Goal: Task Accomplishment & Management: Complete application form

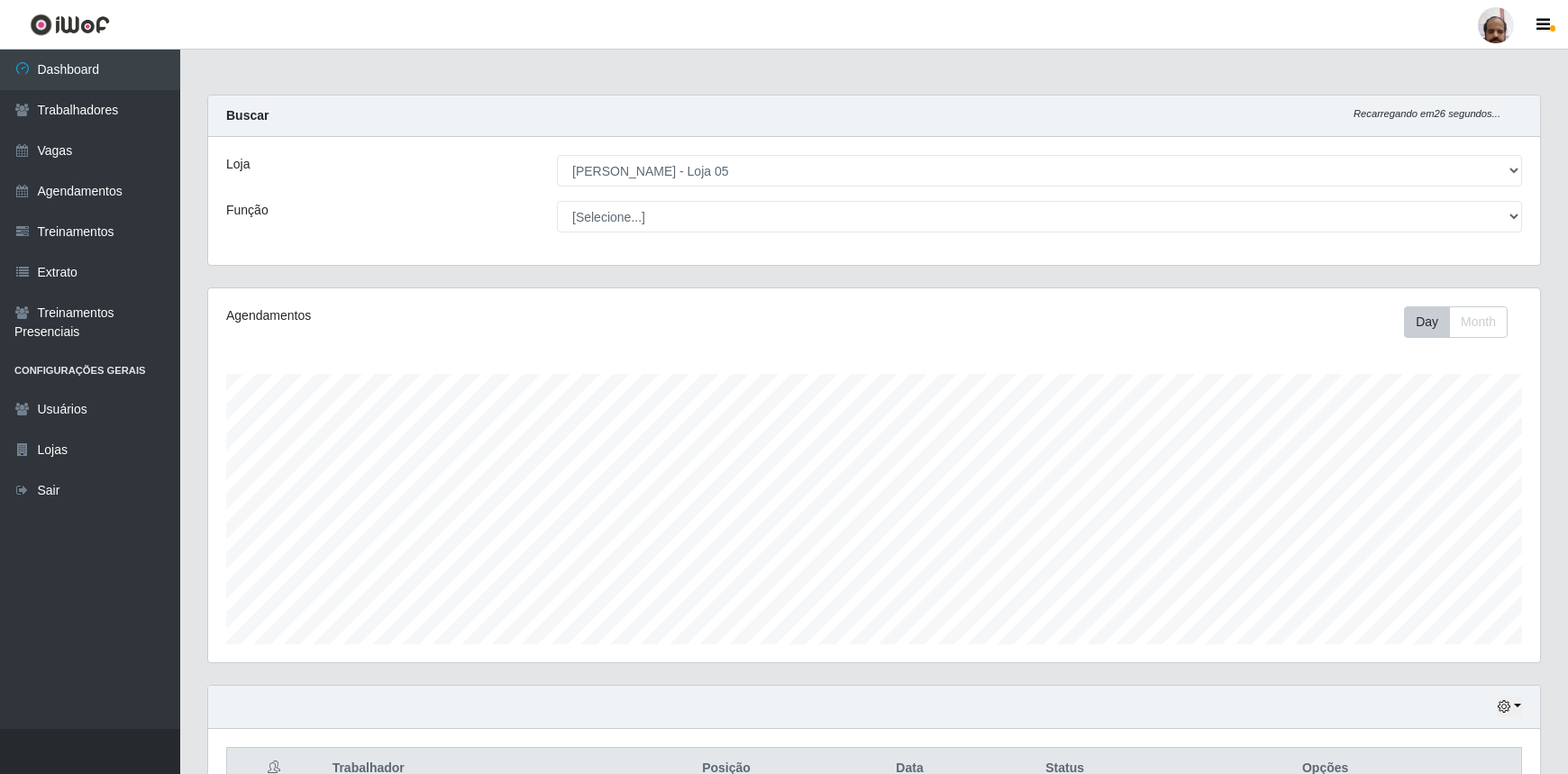
select select "252"
click at [94, 119] on link "Trabalhadores" at bounding box center [90, 110] width 180 height 41
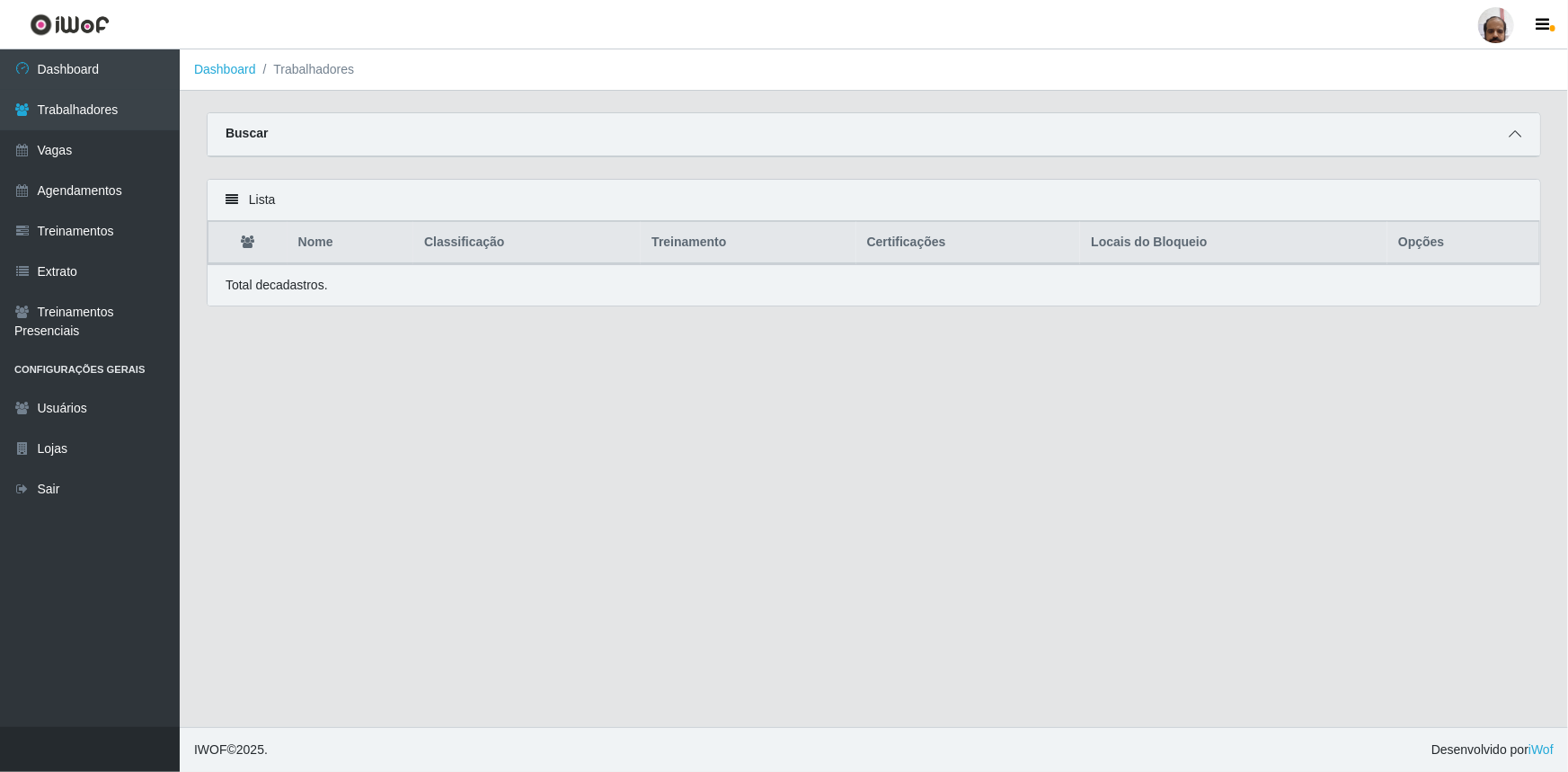
click at [1515, 135] on icon at bounding box center [1515, 133] width 13 height 13
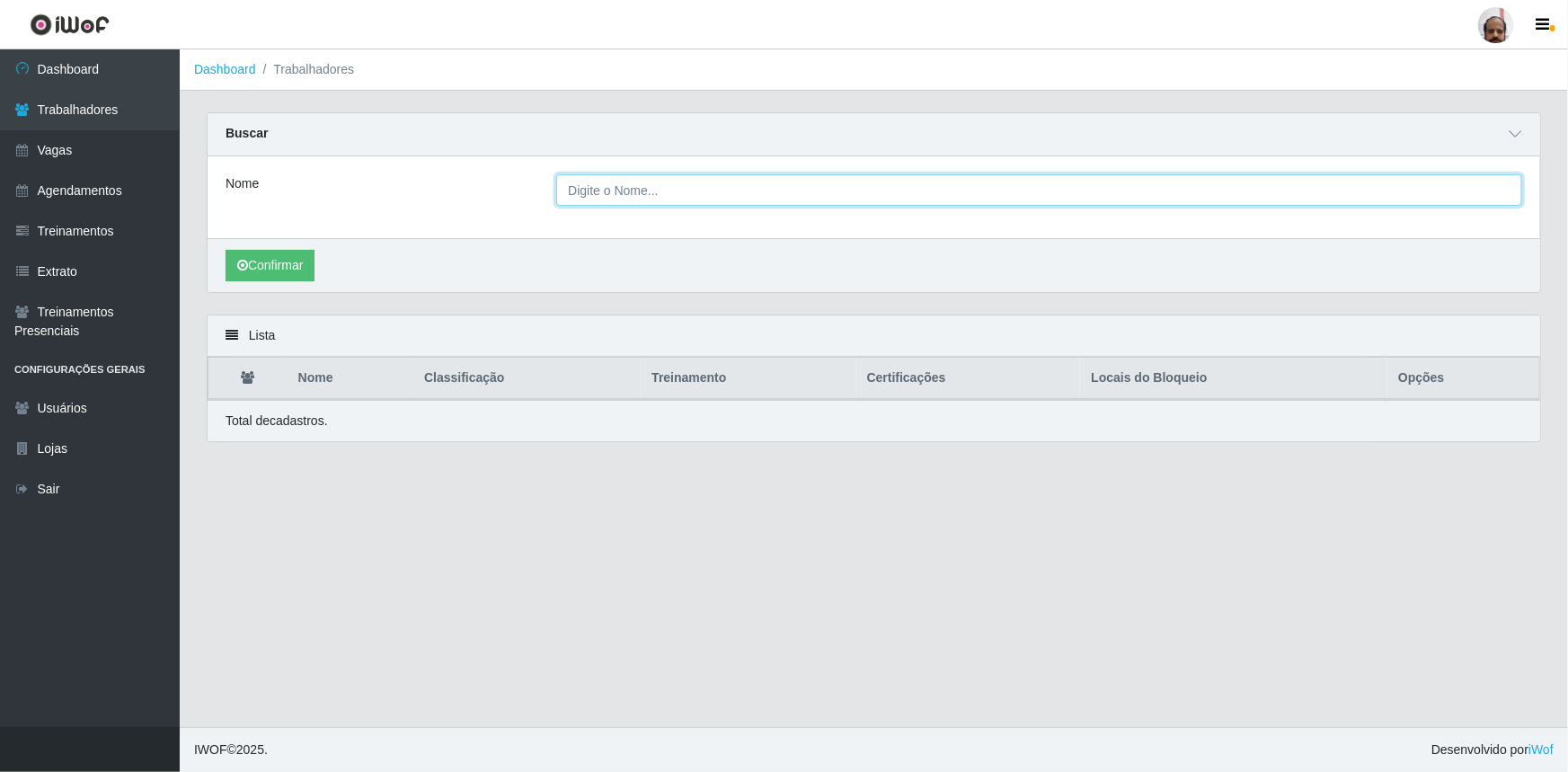
click at [839, 200] on input "Nome" at bounding box center [1039, 191] width 966 height 32
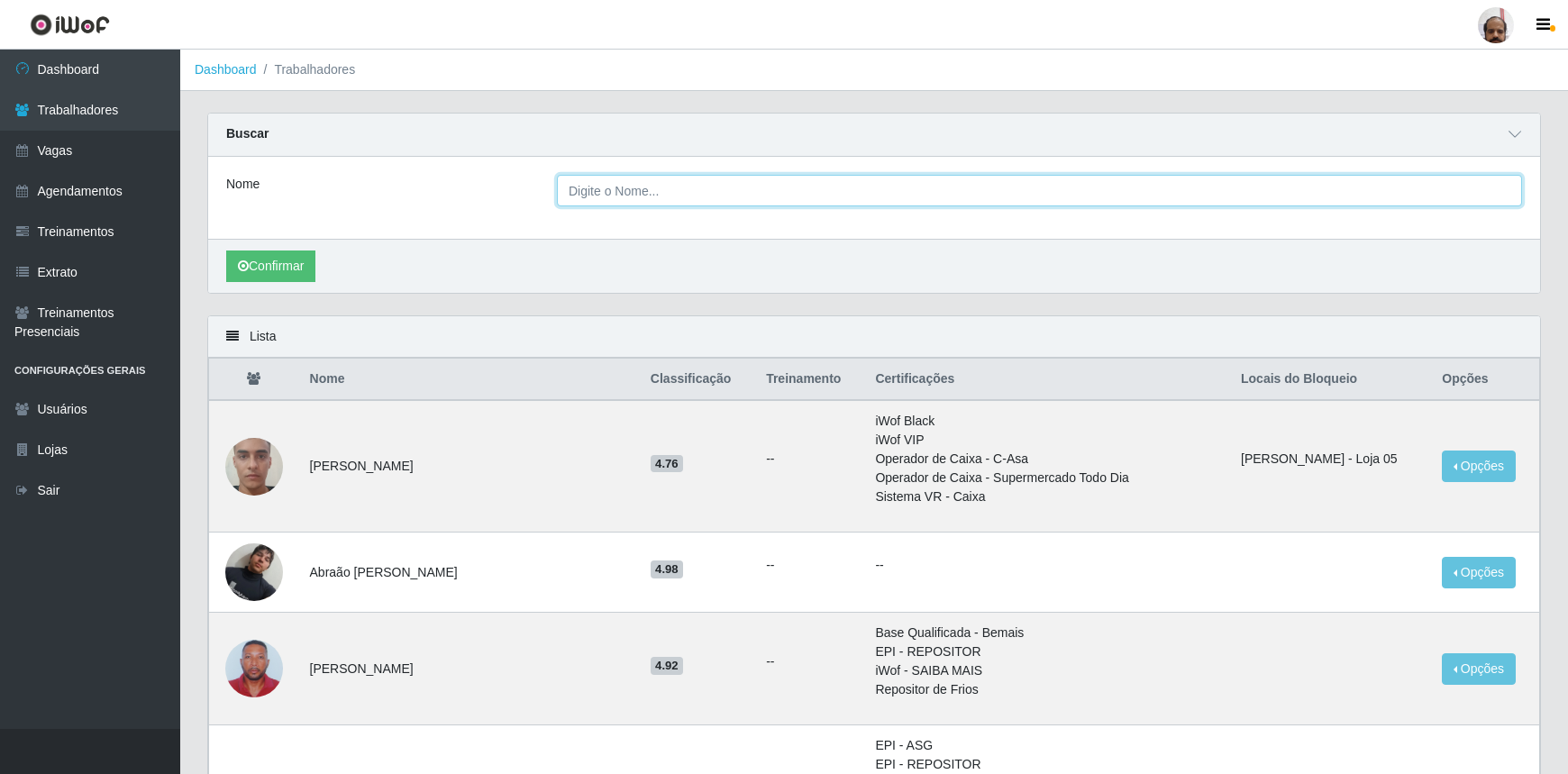
type input "[PERSON_NAME]"
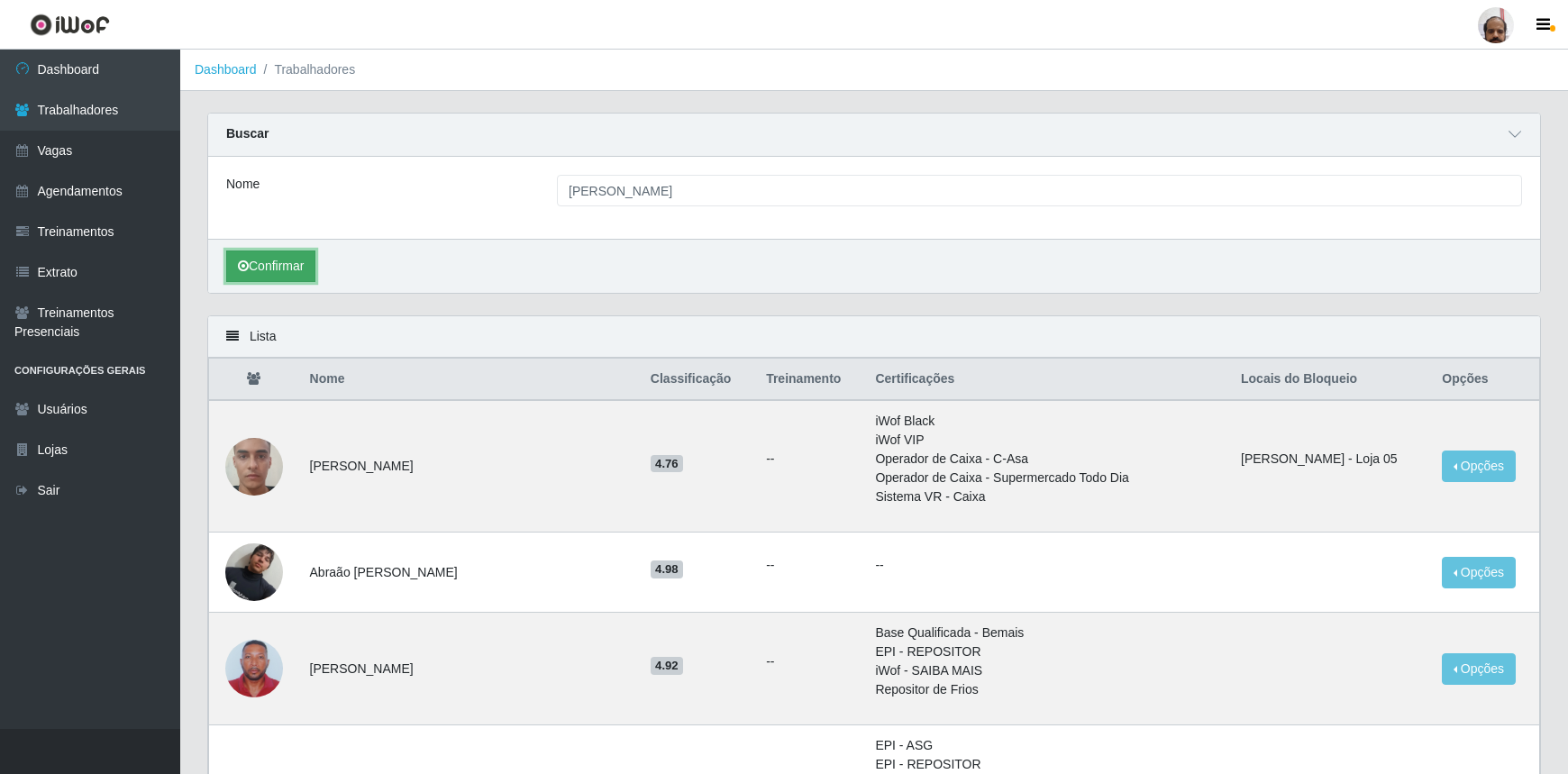
click at [279, 264] on button "Confirmar" at bounding box center [271, 266] width 89 height 32
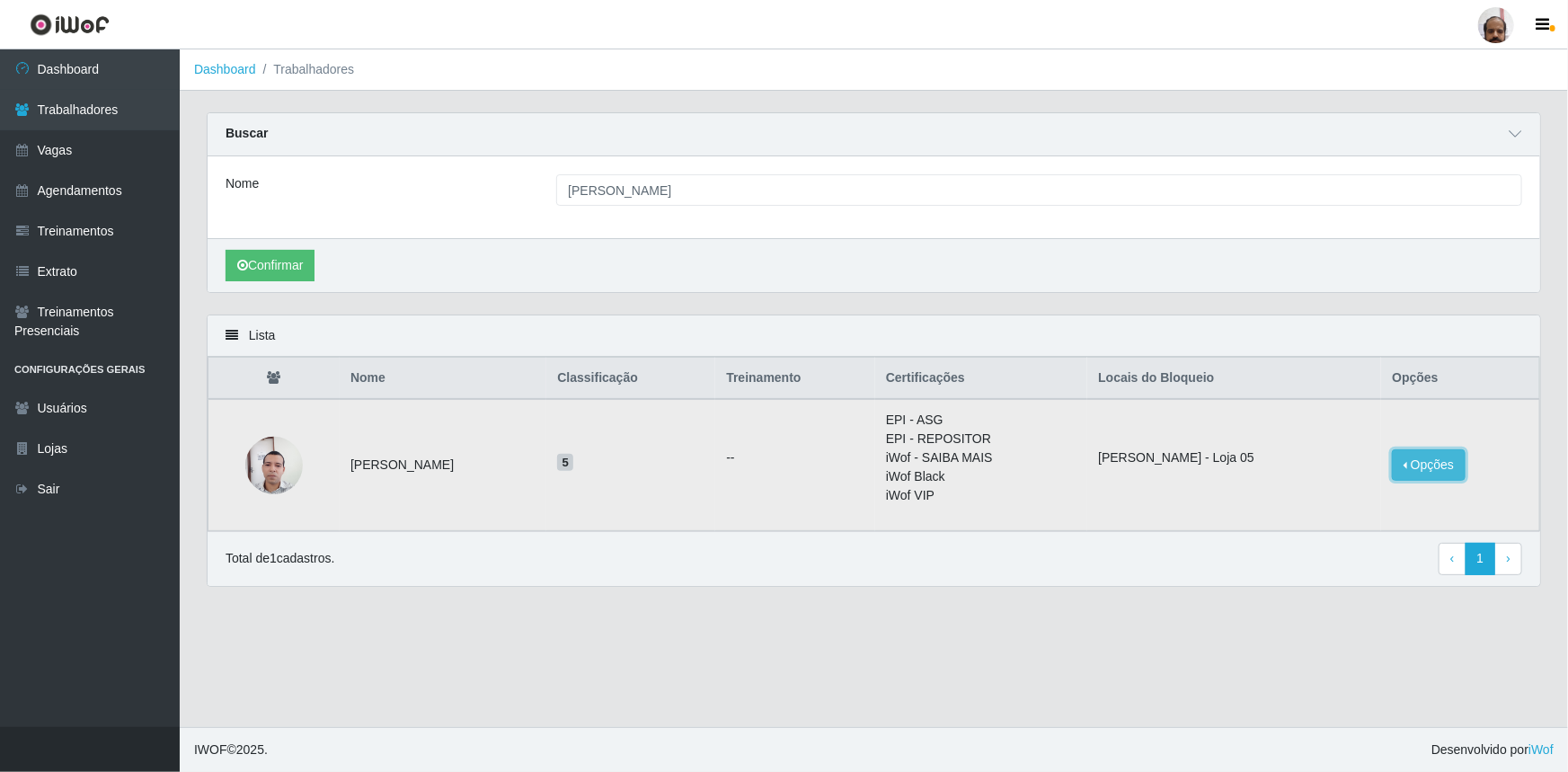
click at [1416, 465] on button "Opções" at bounding box center [1429, 465] width 74 height 32
click at [1416, 466] on button "Opções" at bounding box center [1429, 465] width 74 height 32
click at [1416, 468] on button "Opções" at bounding box center [1429, 465] width 74 height 32
click at [1459, 477] on button "Opções" at bounding box center [1429, 465] width 74 height 32
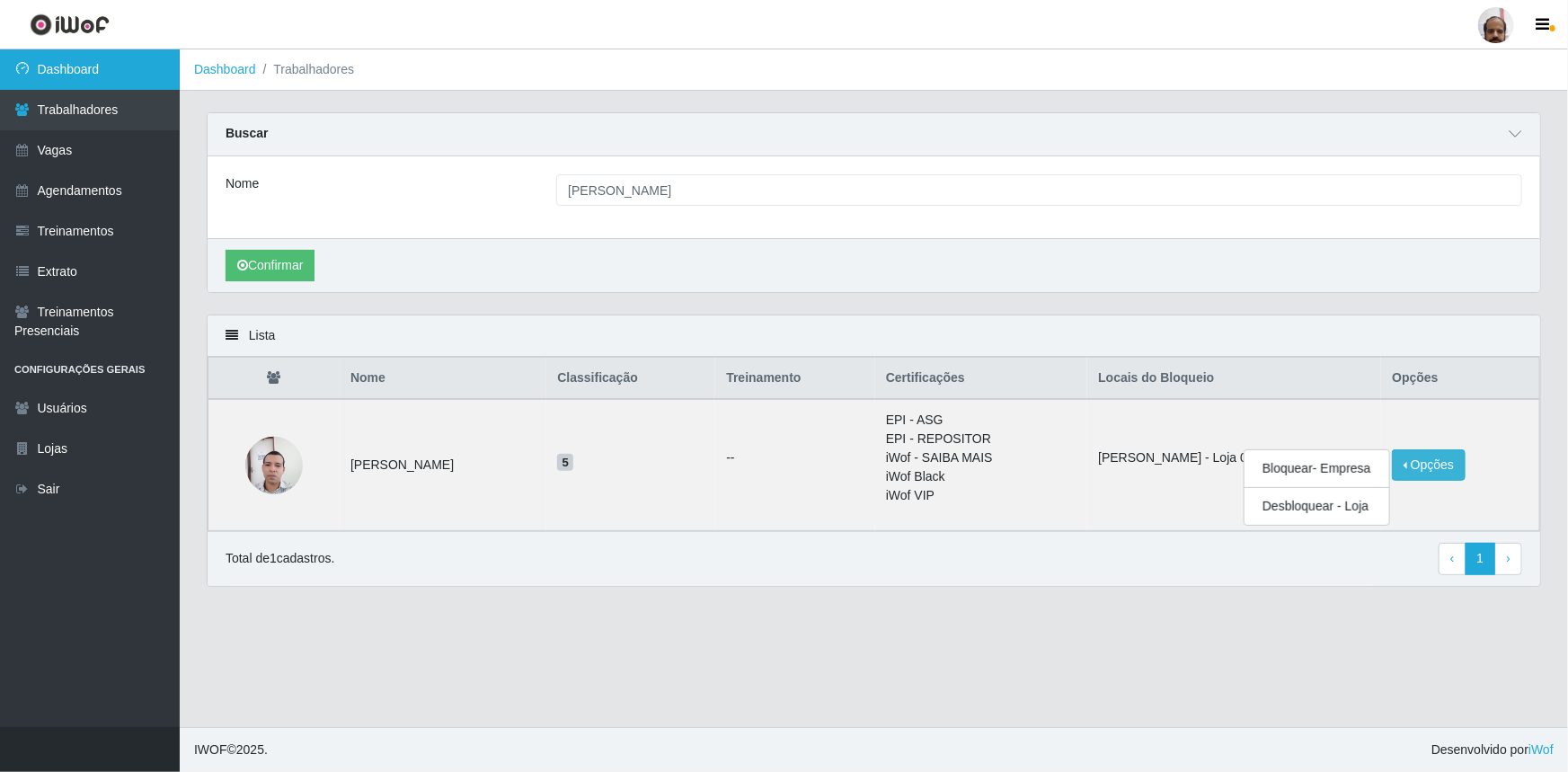
click at [83, 70] on link "Dashboard" at bounding box center [90, 69] width 180 height 40
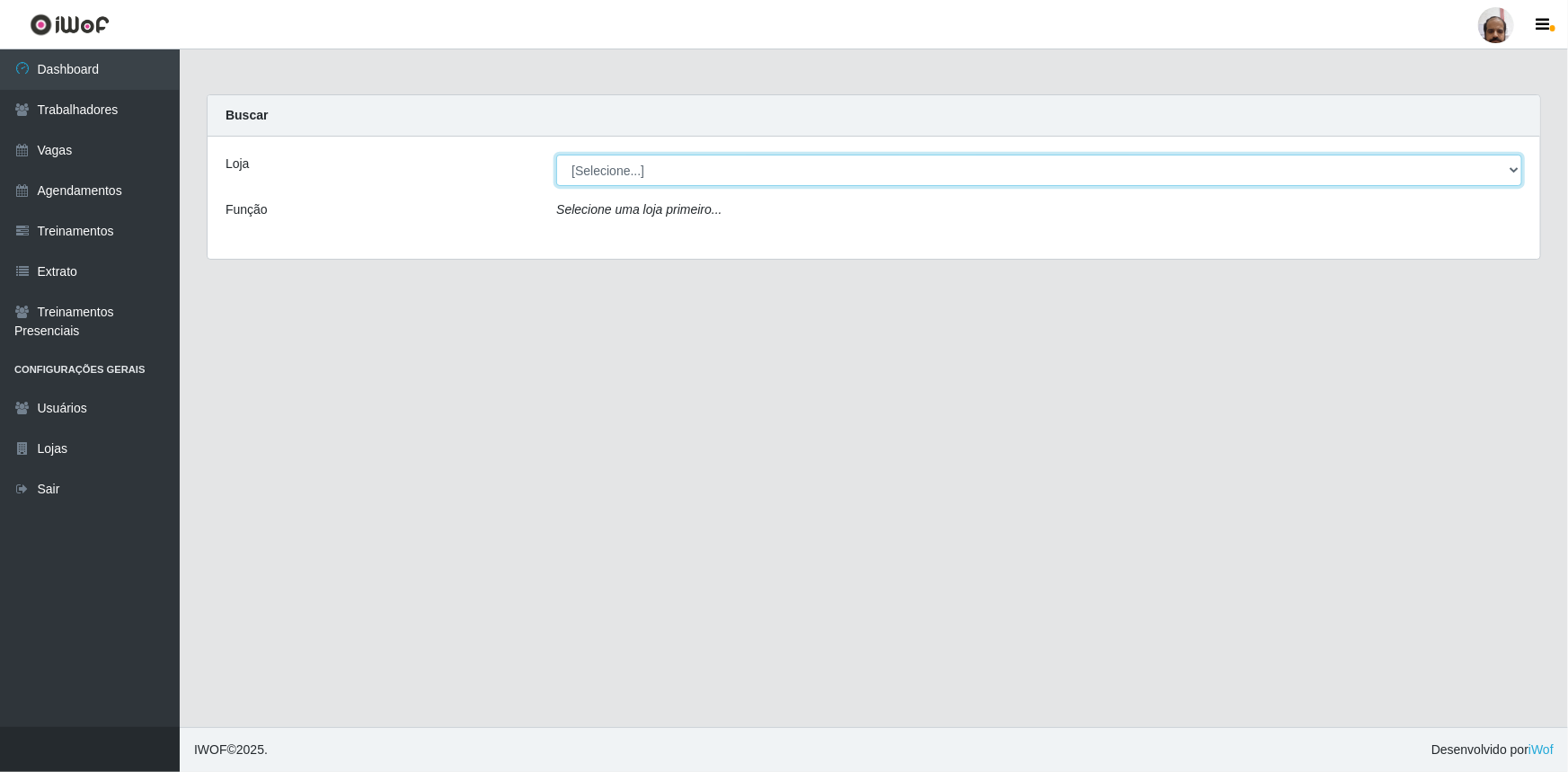
click at [1514, 164] on select "[Selecione...] Mar Vermelho - Loja 05" at bounding box center [1039, 171] width 966 height 32
select select "252"
click at [557, 155] on select "[Selecione...] Mar Vermelho - Loja 05" at bounding box center [1039, 171] width 966 height 32
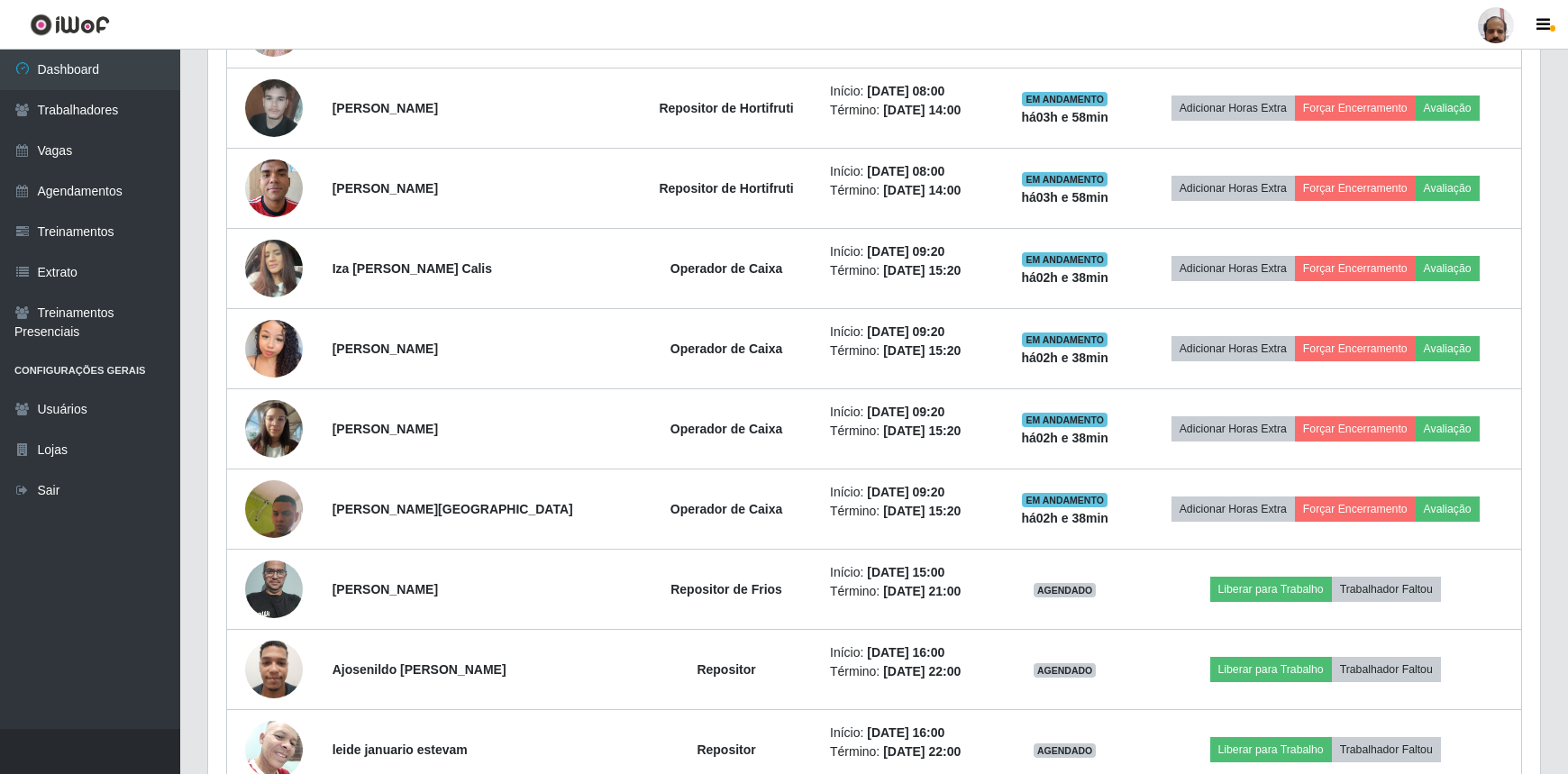
scroll to position [1393, 0]
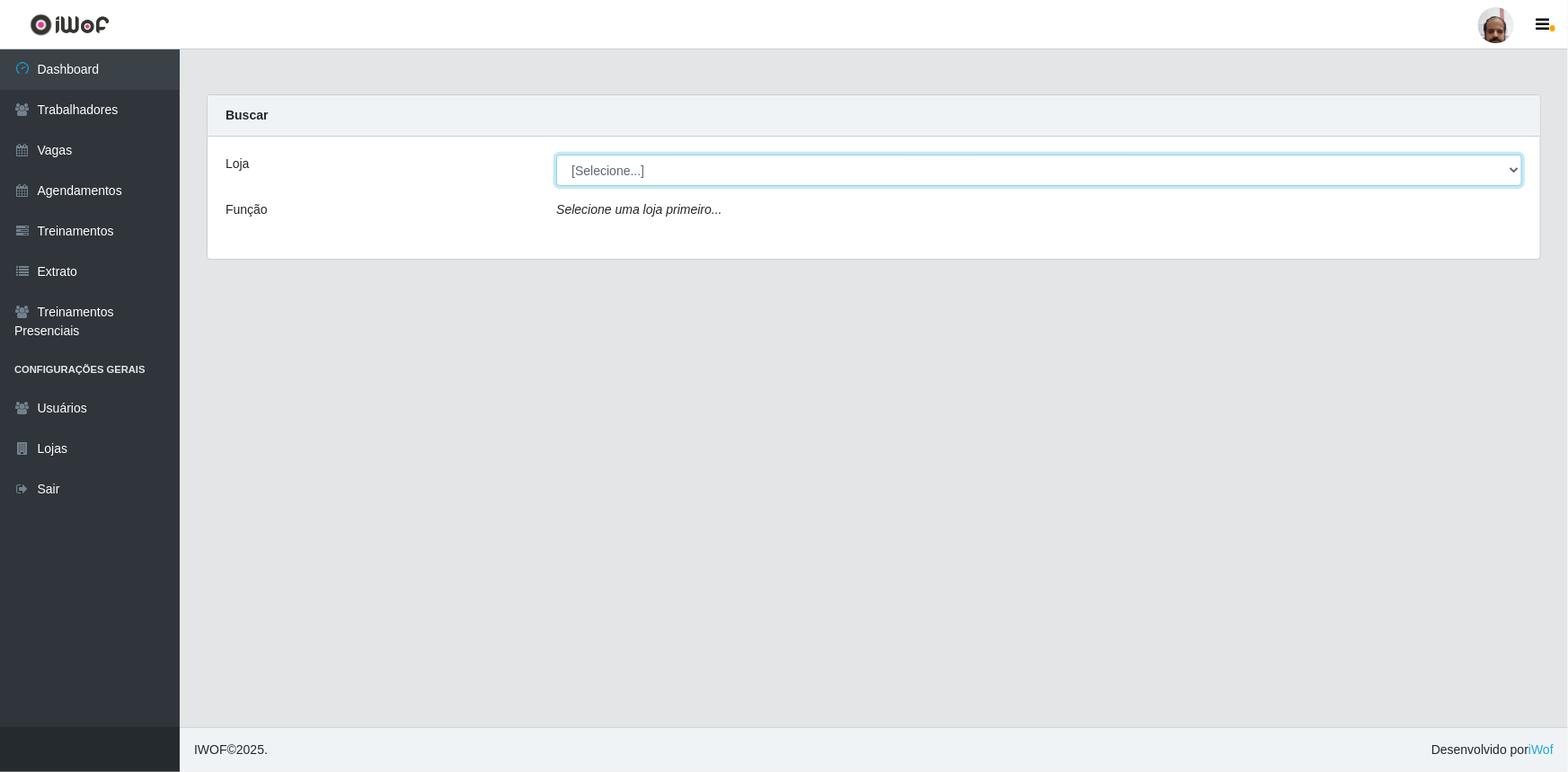
click at [1514, 166] on select "[Selecione...] Mar Vermelho - Loja 05" at bounding box center [1039, 171] width 966 height 32
select select "252"
click at [557, 155] on select "[Selecione...] Mar Vermelho - Loja 05" at bounding box center [1039, 171] width 966 height 32
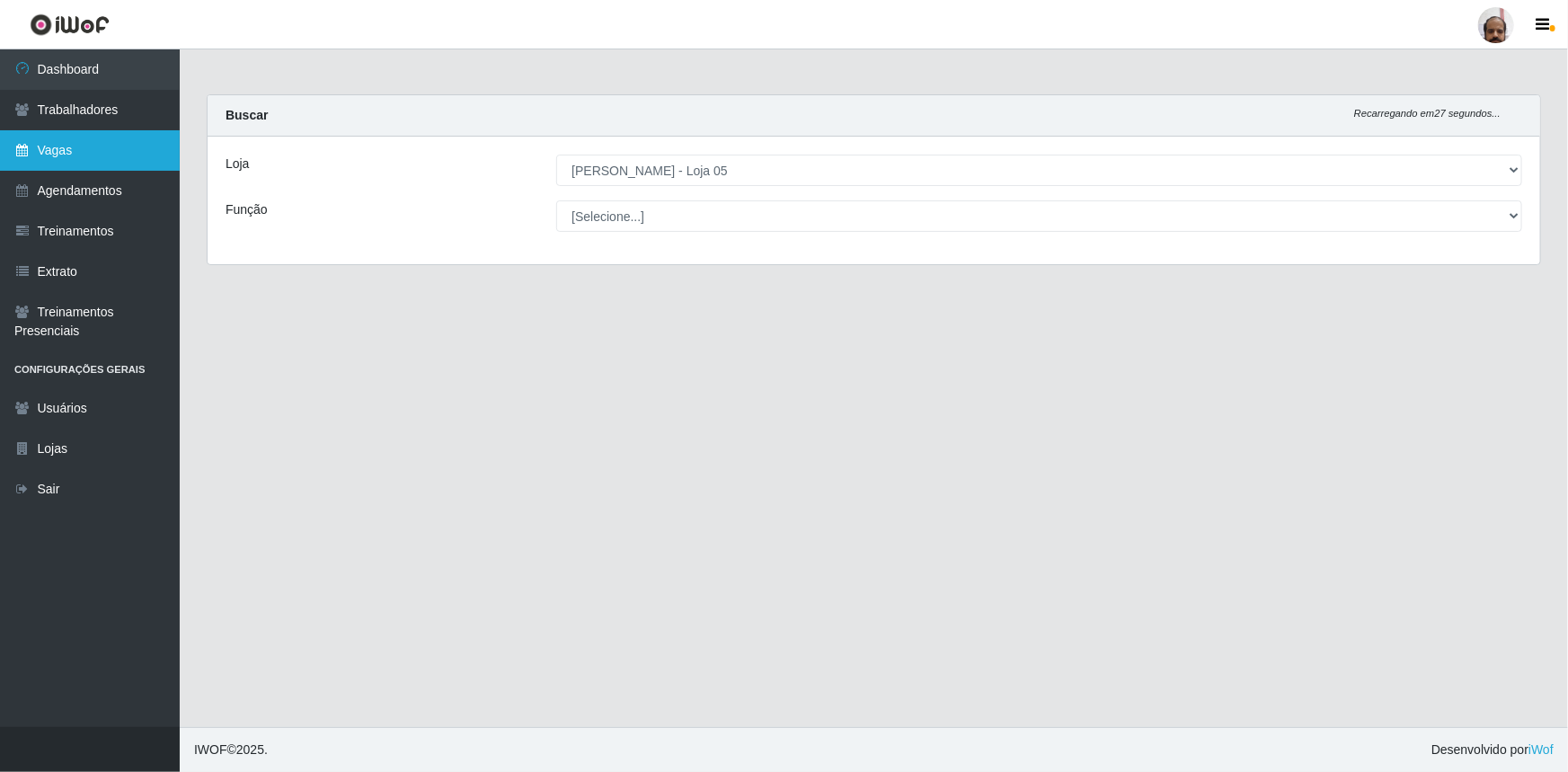
click at [63, 154] on link "Vagas" at bounding box center [90, 150] width 180 height 40
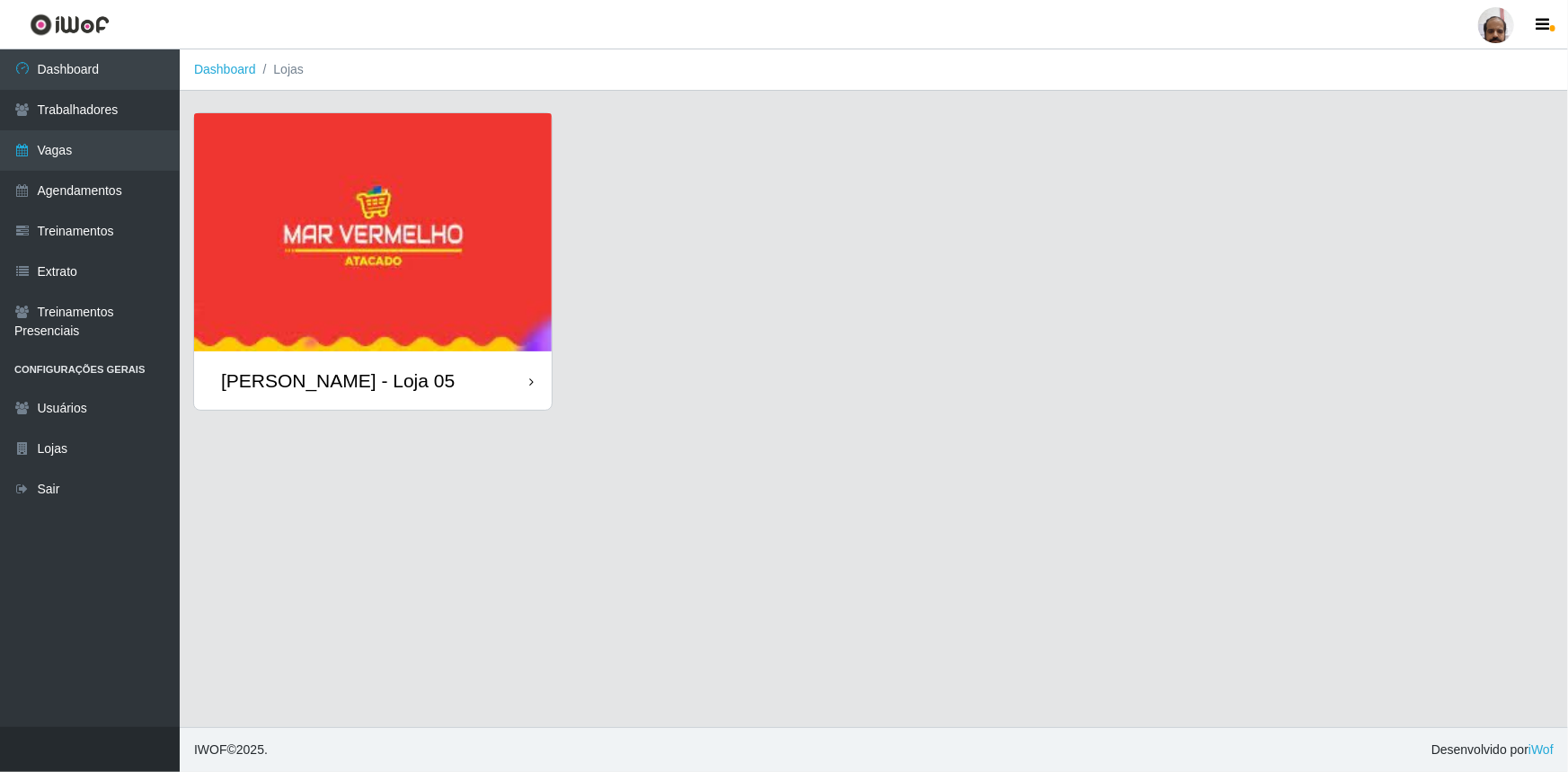
click at [337, 388] on div "[PERSON_NAME] - Loja 05" at bounding box center [337, 380] width 234 height 23
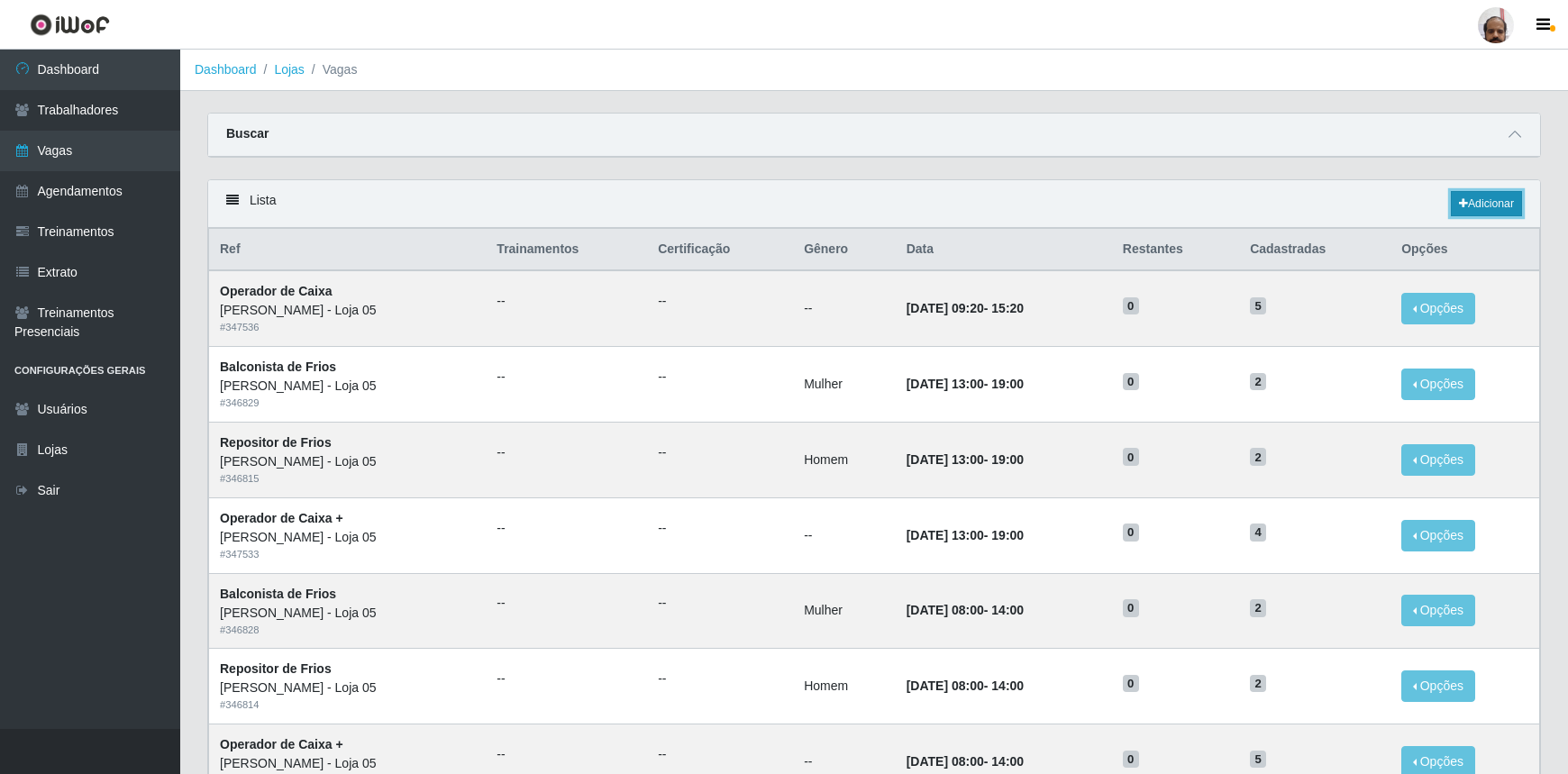
click at [1482, 207] on link "Adicionar" at bounding box center [1486, 204] width 71 height 26
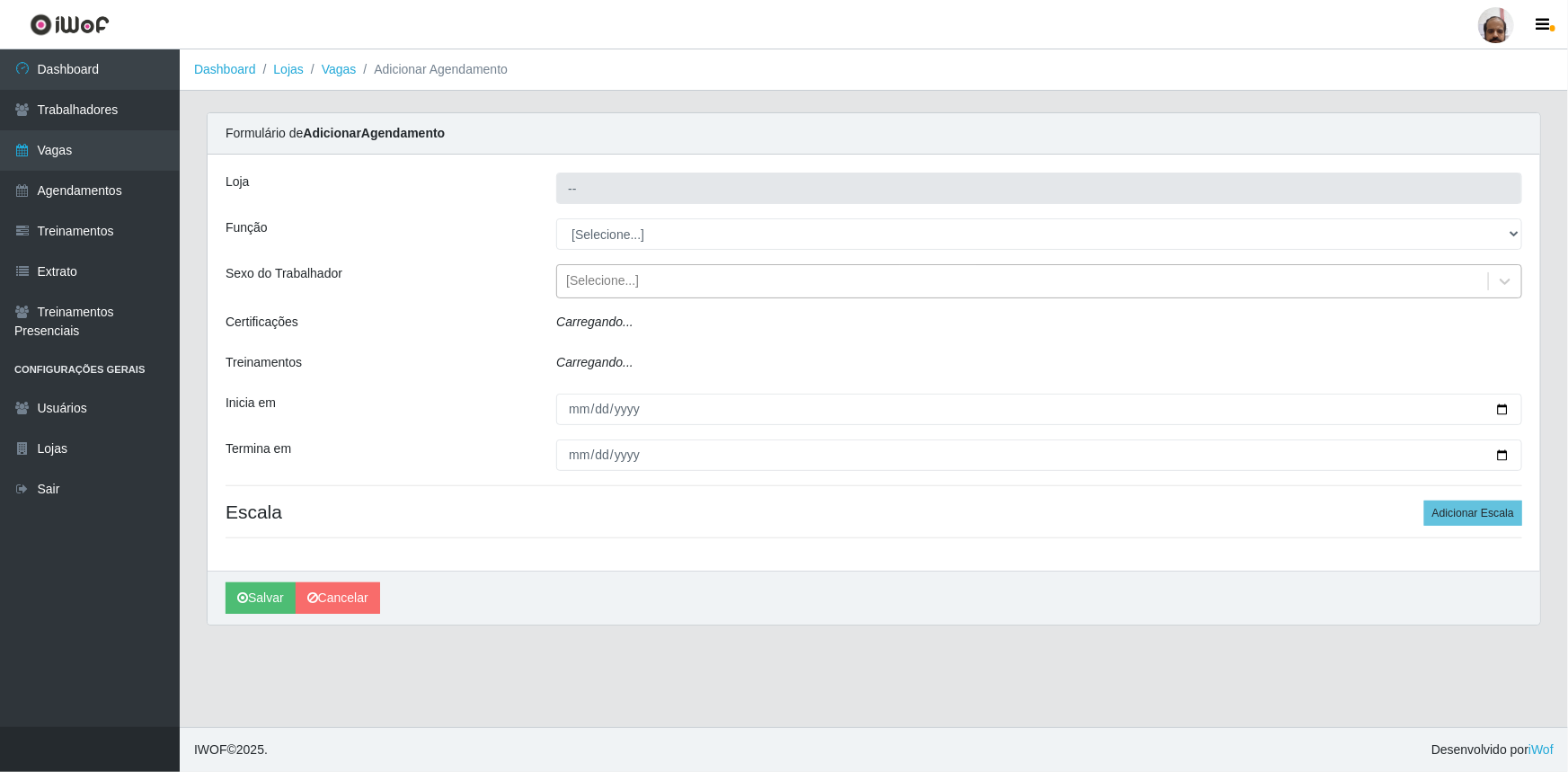
type input "[PERSON_NAME] - Loja 05"
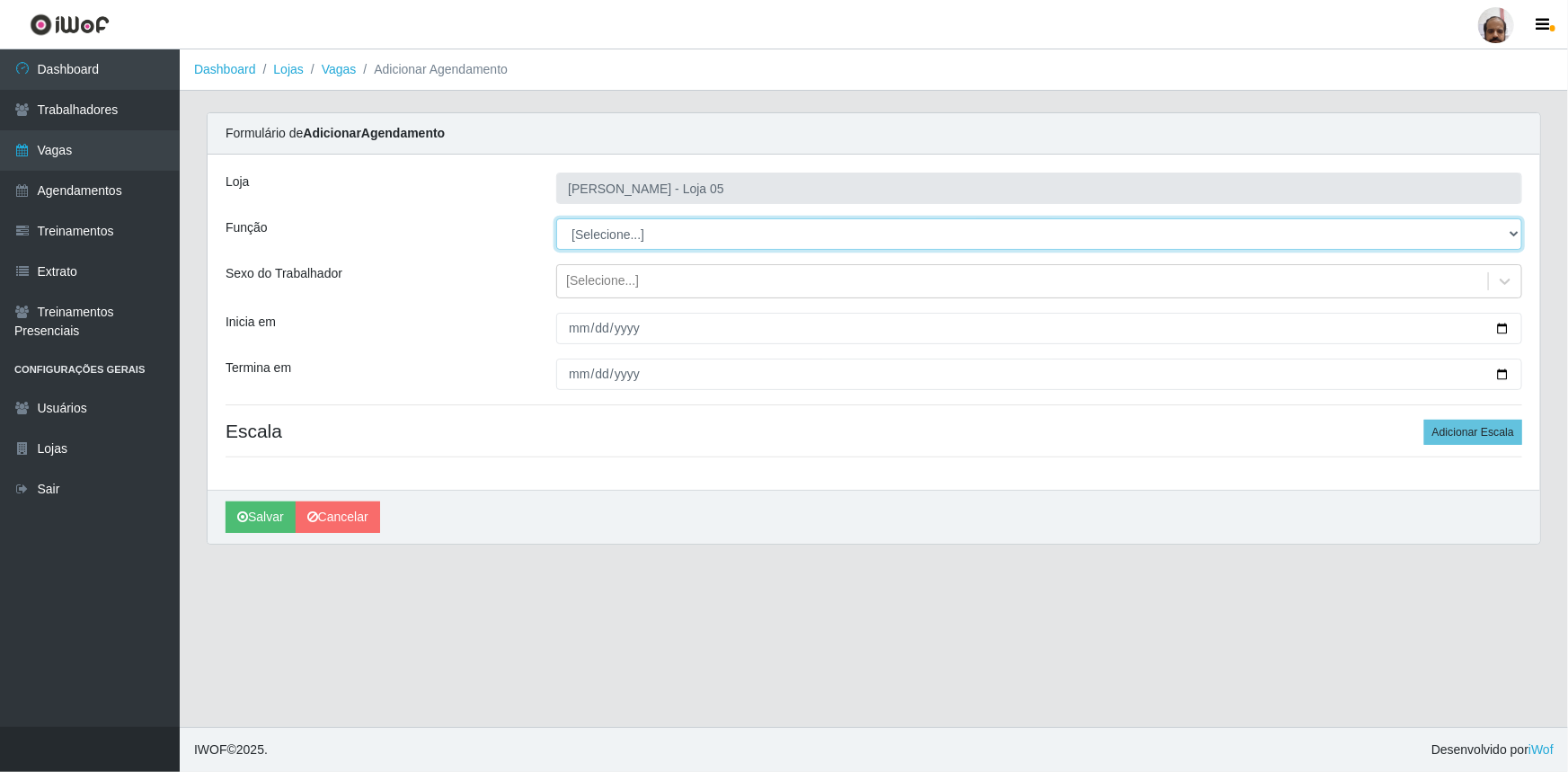
click at [1515, 236] on select "[Selecione...] ASG ASG + ASG ++ Auxiliar de Depósito Auxiliar de Depósito + Aux…" at bounding box center [1039, 234] width 966 height 32
select select "82"
click at [557, 218] on select "[Selecione...] ASG ASG + ASG ++ Auxiliar de Depósito Auxiliar de Depósito + Aux…" at bounding box center [1039, 234] width 966 height 32
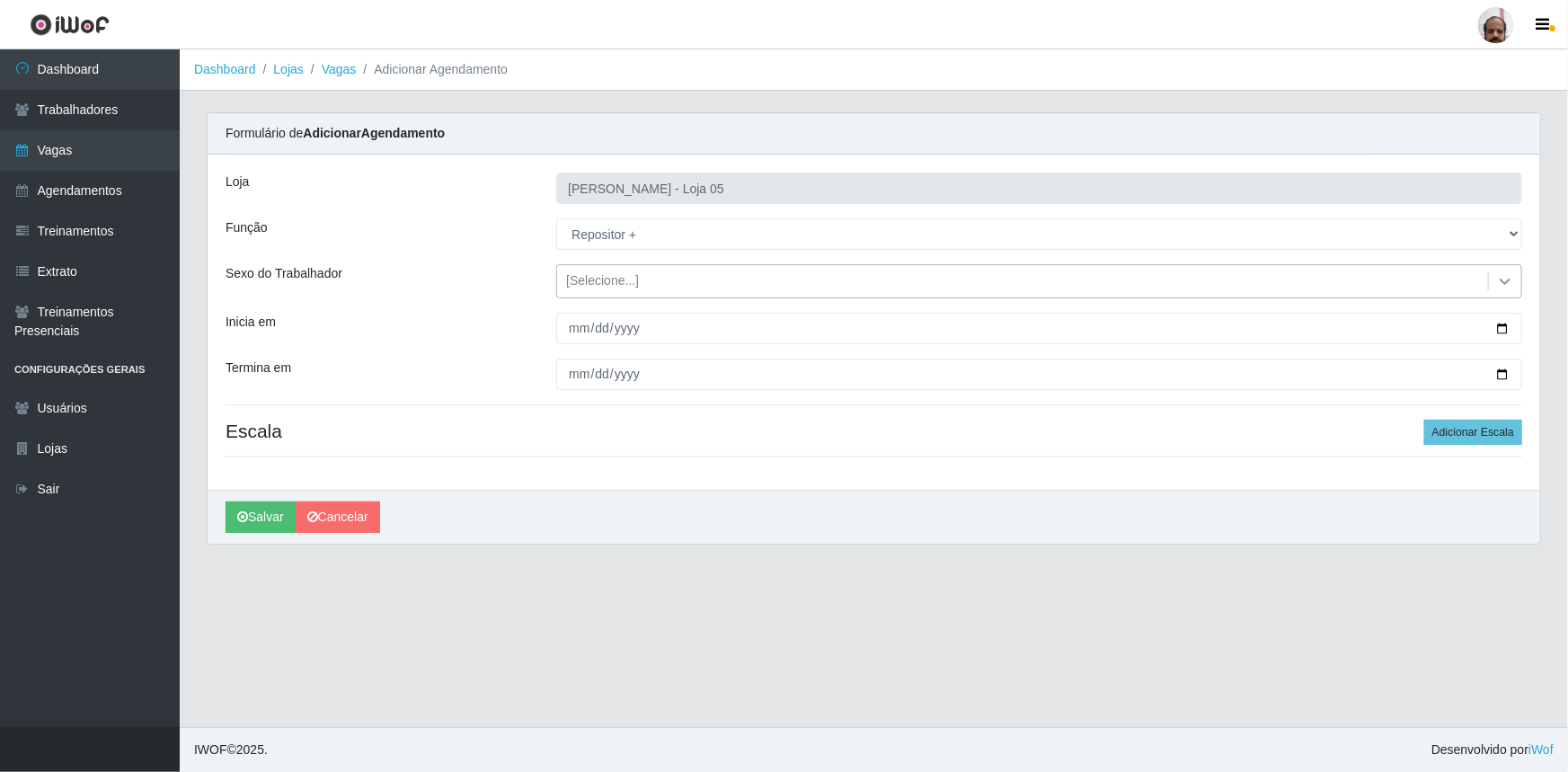
click at [1504, 277] on icon at bounding box center [1505, 281] width 18 height 18
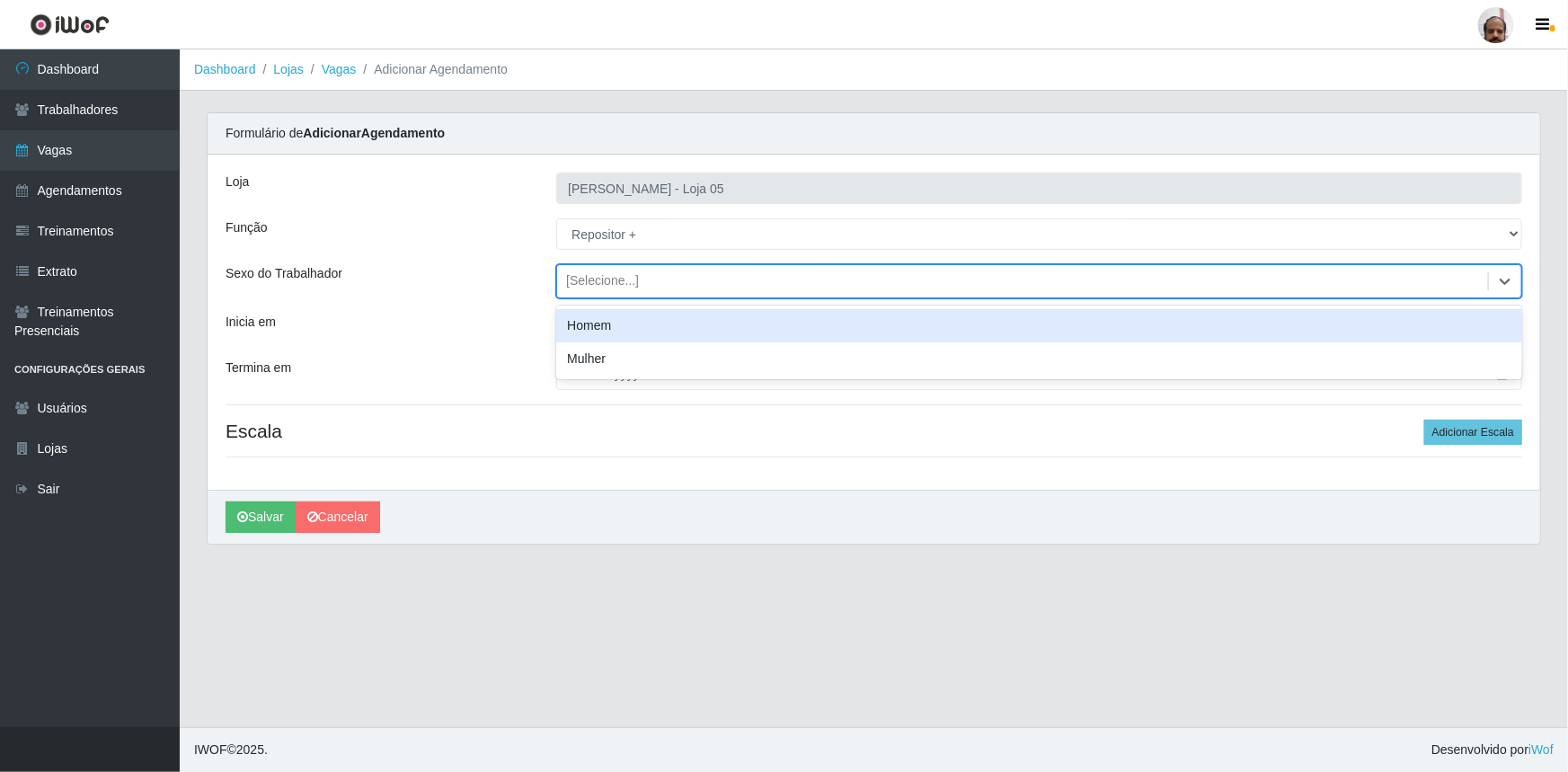
click at [599, 324] on div "Homem" at bounding box center [1039, 326] width 966 height 34
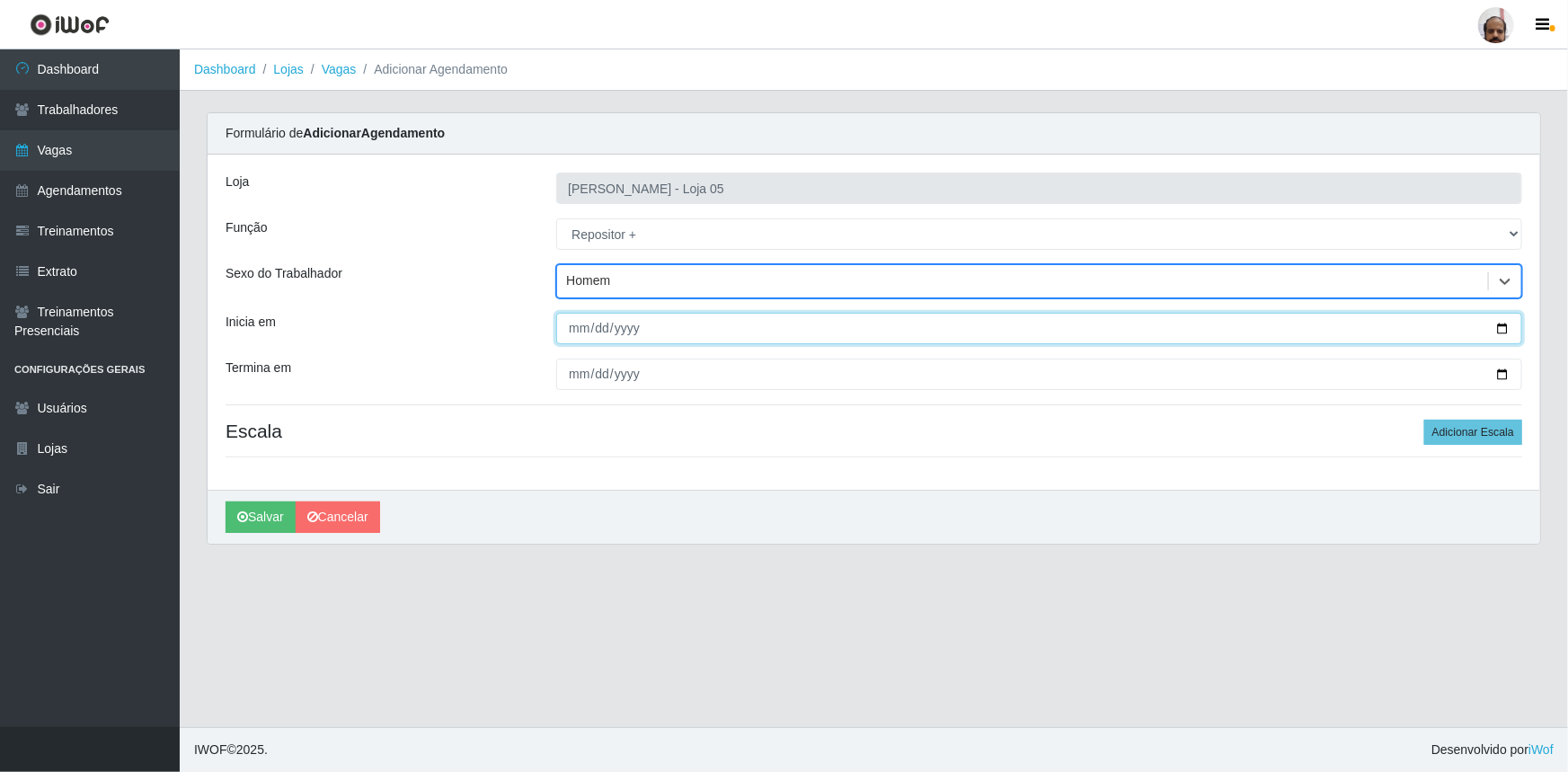
click at [1500, 333] on input "Inicia em" at bounding box center [1039, 329] width 966 height 32
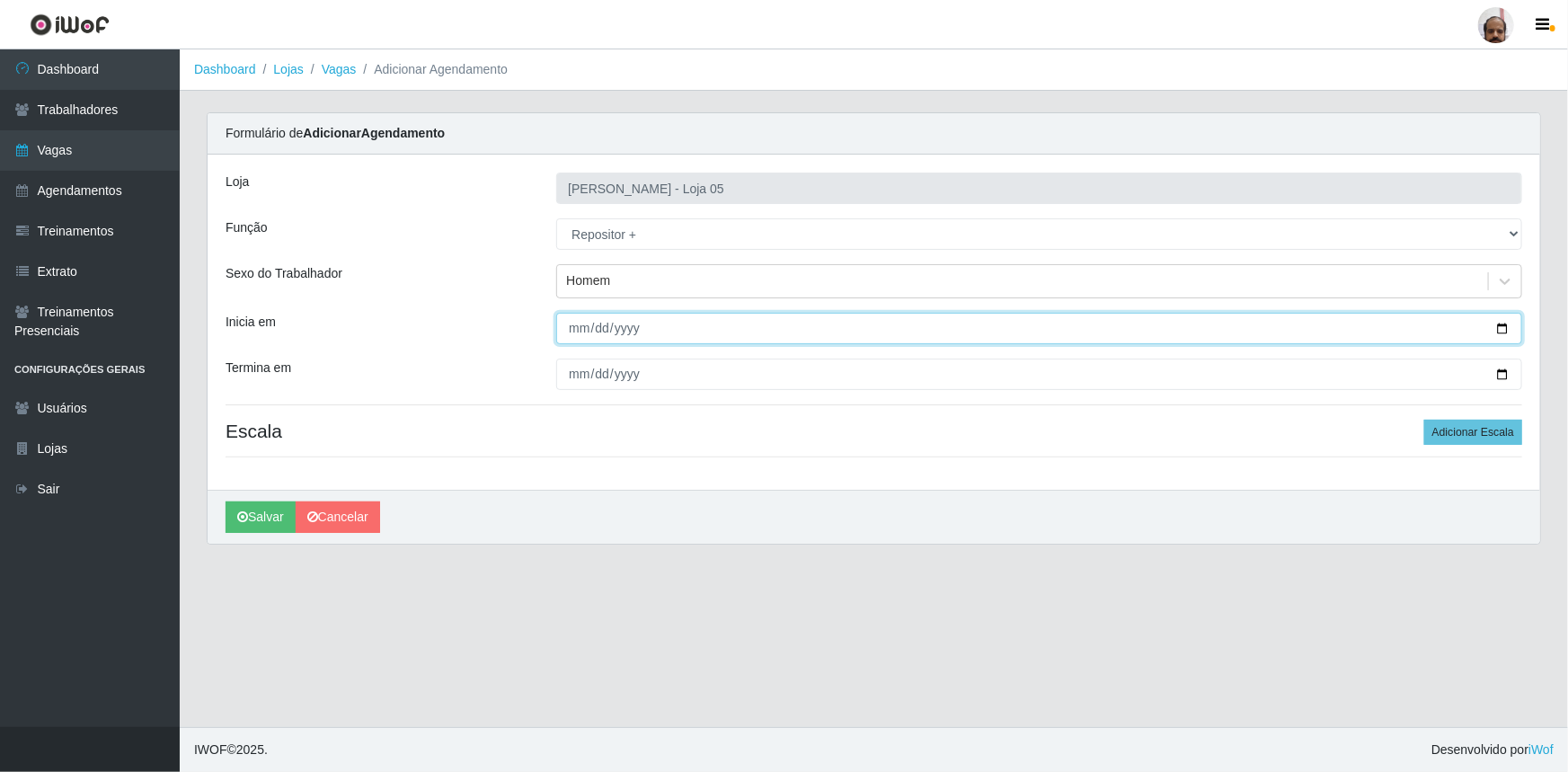
type input "2025-09-23"
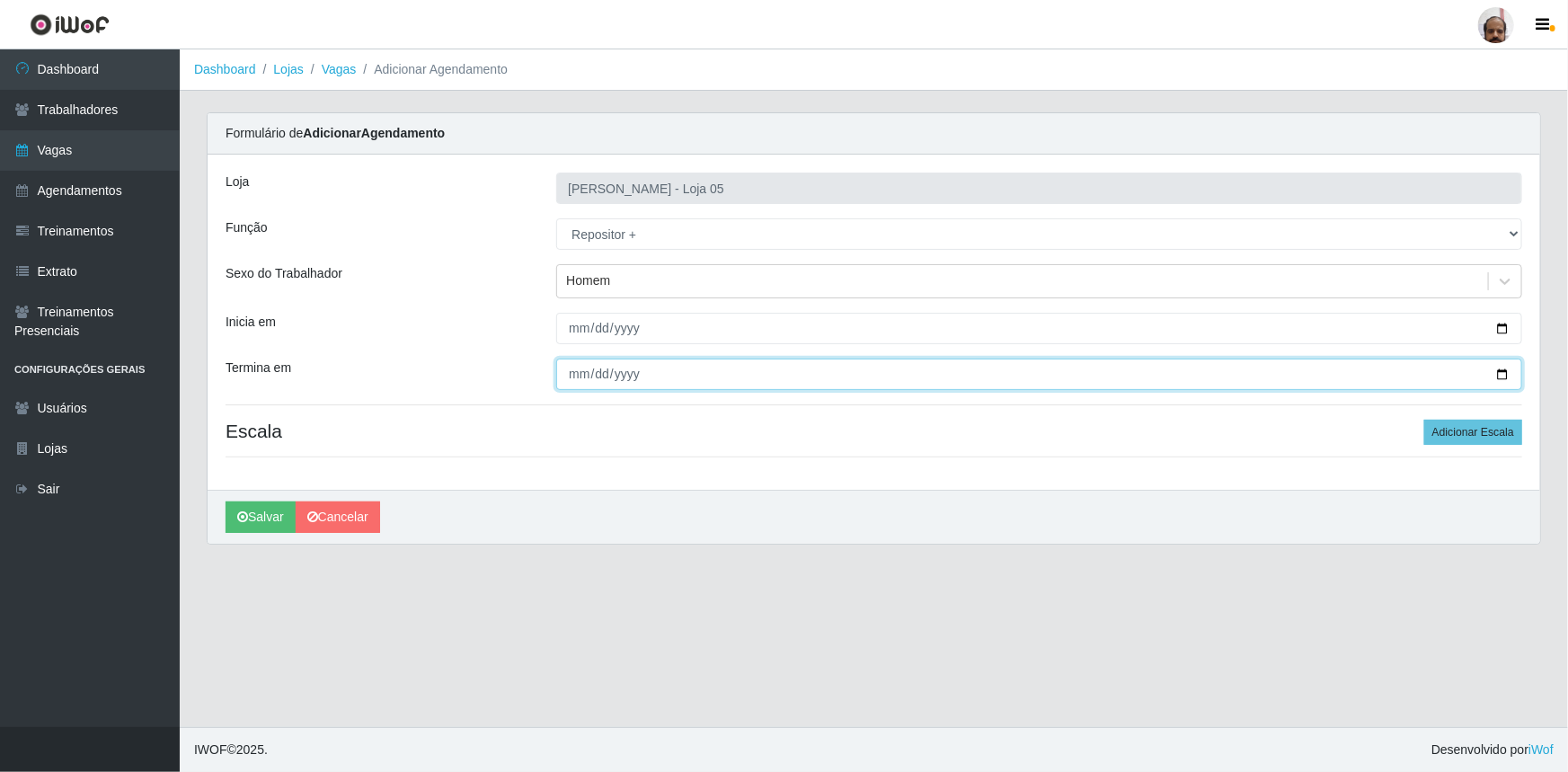
click at [1496, 378] on input "Termina em" at bounding box center [1039, 374] width 966 height 32
type input "2025-09-23"
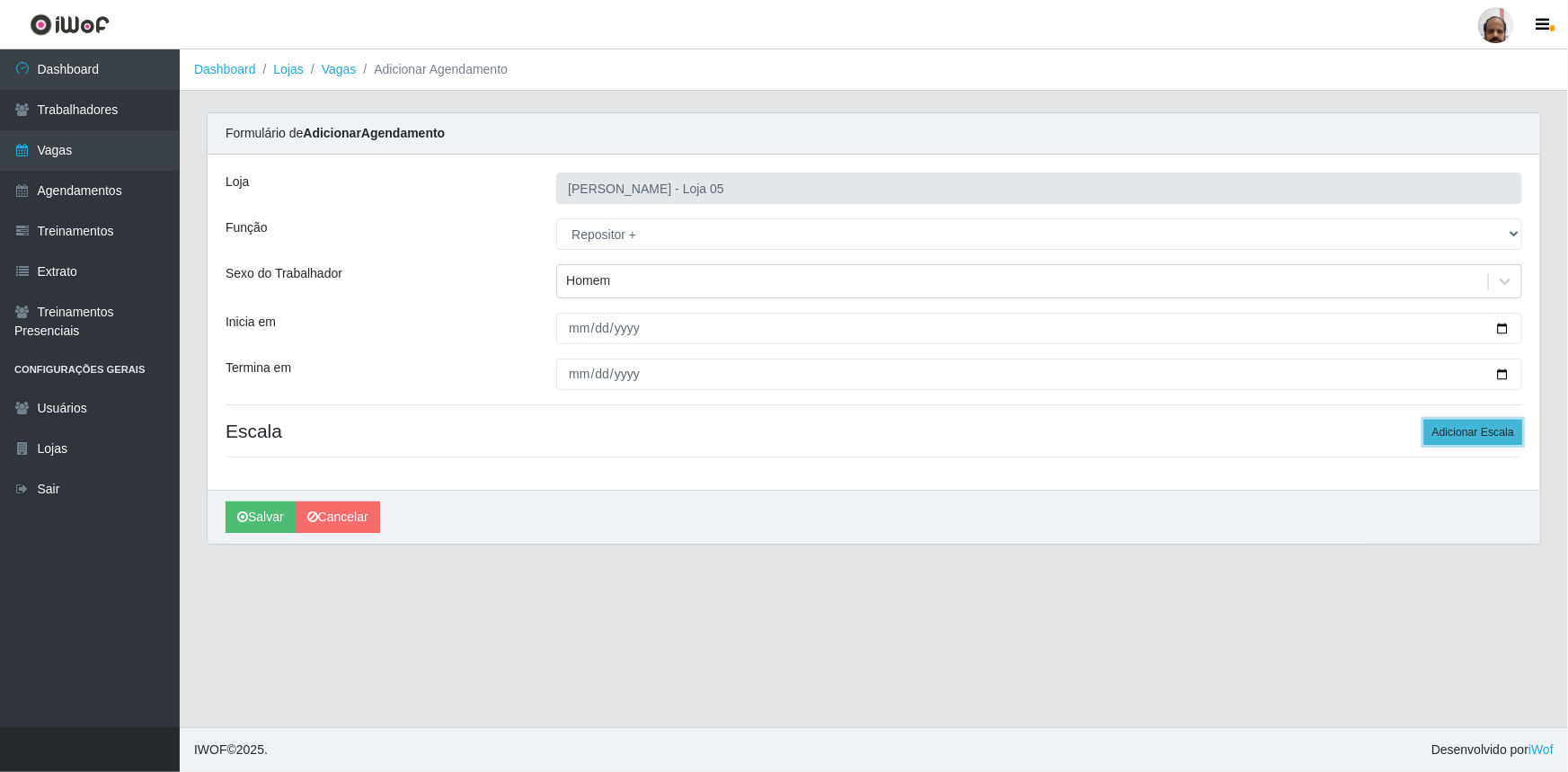
click at [1500, 435] on button "Adicionar Escala" at bounding box center [1472, 432] width 98 height 26
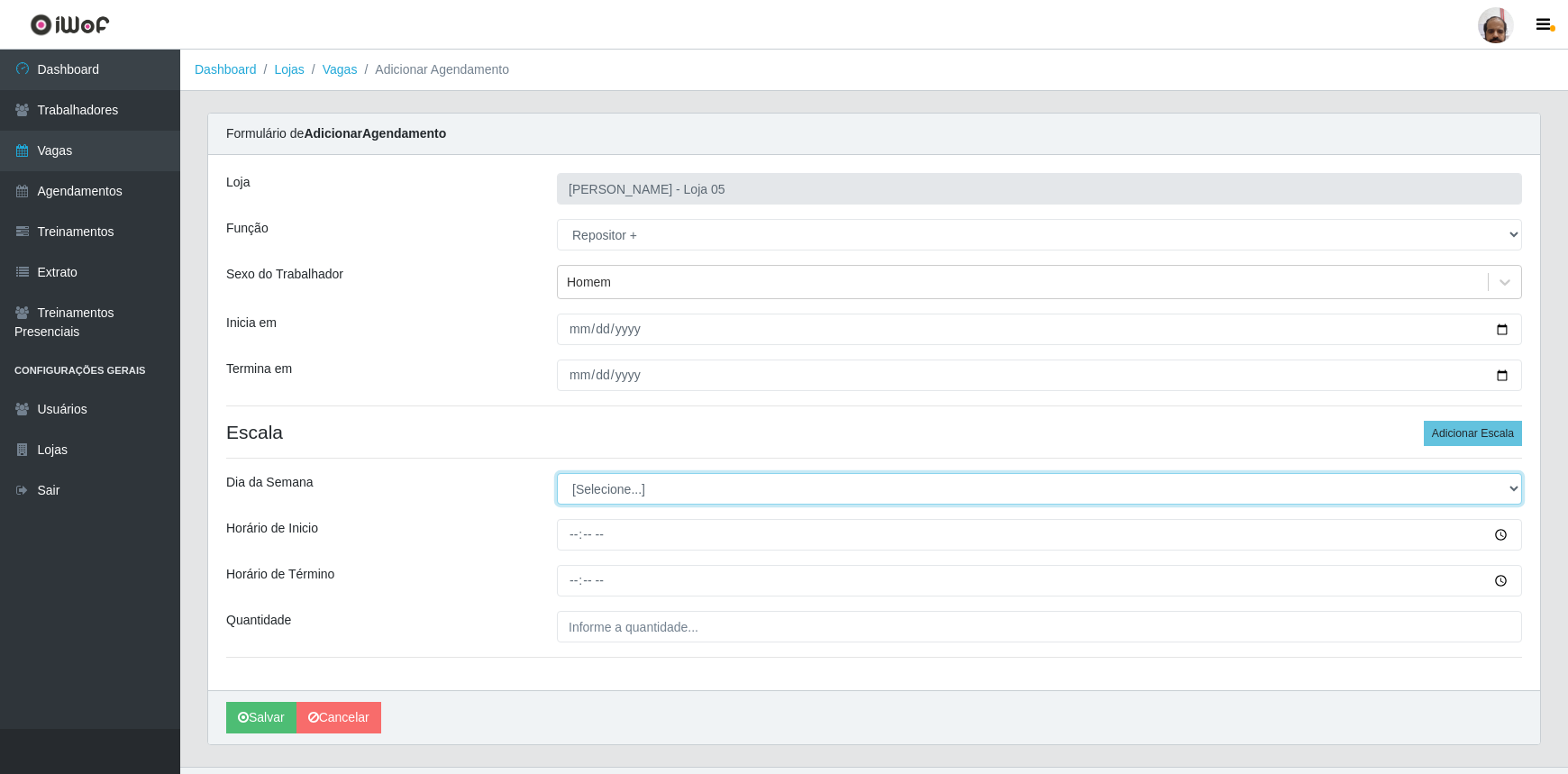
click at [1507, 490] on select "[Selecione...] Segunda Terça Quarta Quinta Sexta Sábado Domingo" at bounding box center [1039, 489] width 965 height 32
drag, startPoint x: 1514, startPoint y: 485, endPoint x: 1492, endPoint y: 503, distance: 28.4
click at [1514, 485] on select "[Selecione...] Segunda Terça Quarta Quinta Sexta Sábado Domingo" at bounding box center [1039, 489] width 965 height 32
select select "2"
click at [557, 473] on select "[Selecione...] Segunda Terça Quarta Quinta Sexta Sábado Domingo" at bounding box center [1039, 489] width 965 height 32
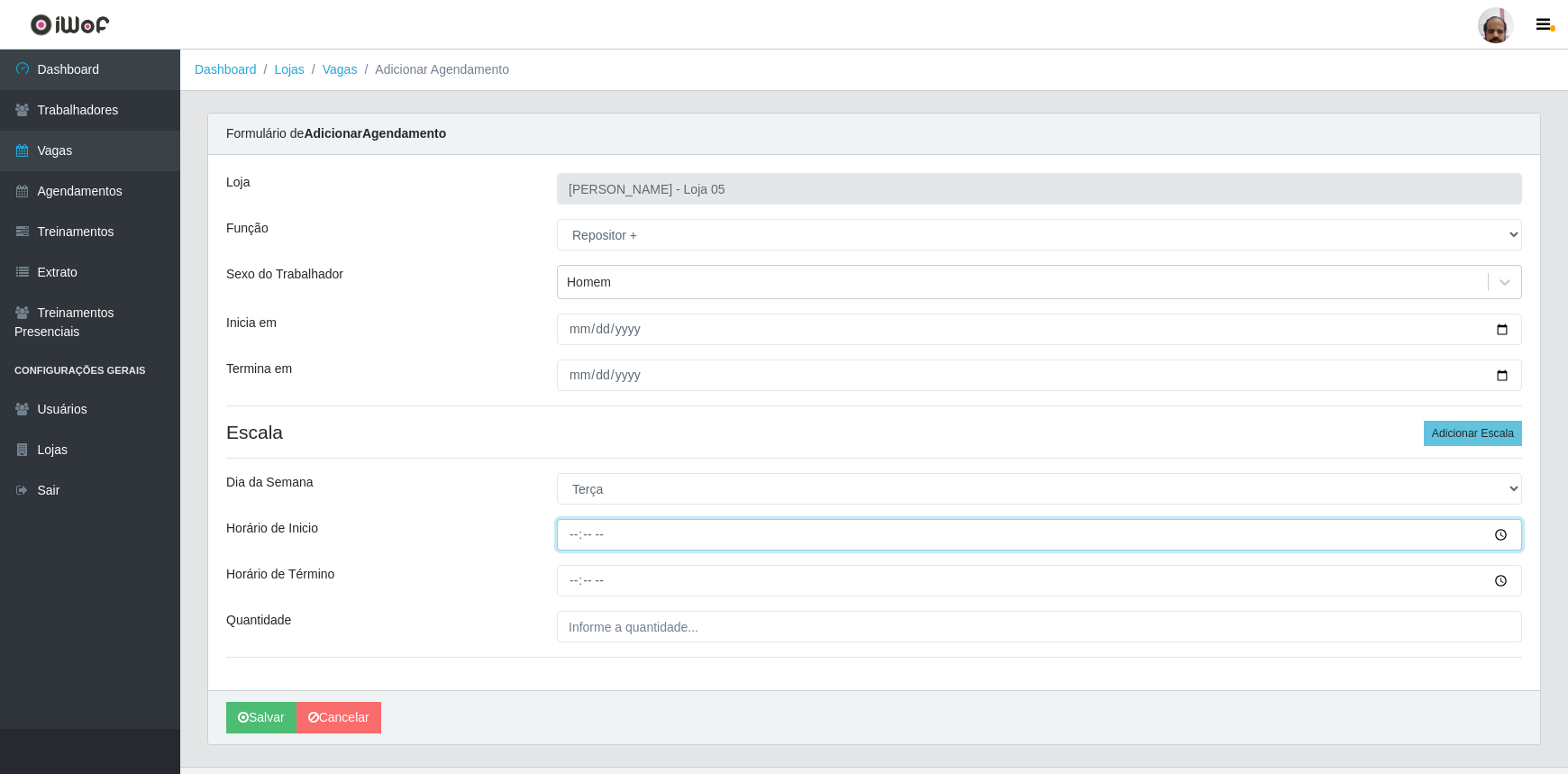
click at [575, 540] on input "Horário de Inicio" at bounding box center [1039, 535] width 965 height 32
type input "23:00"
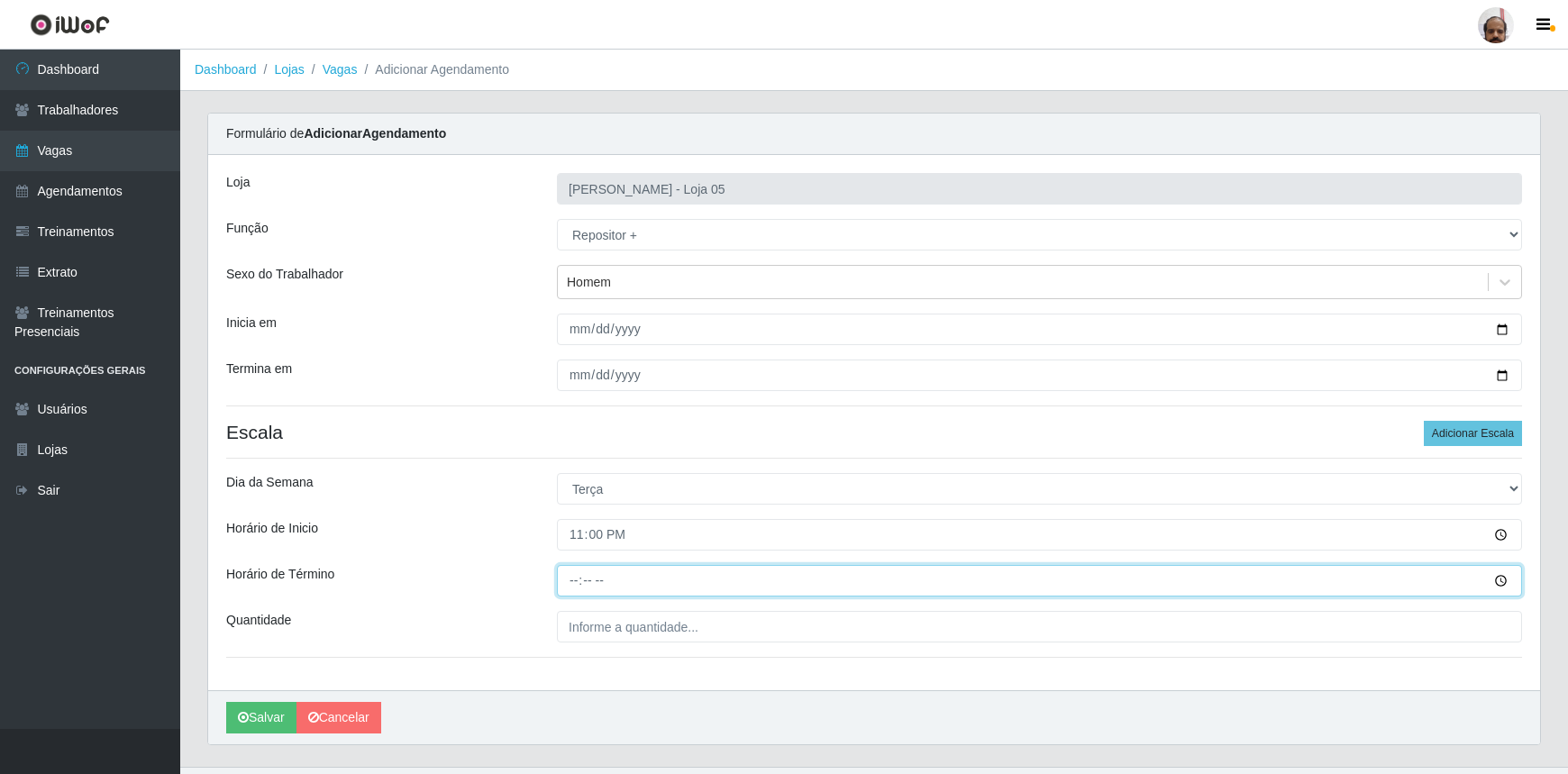
click at [570, 587] on input "Horário de Término" at bounding box center [1039, 581] width 965 height 32
type input "05:00"
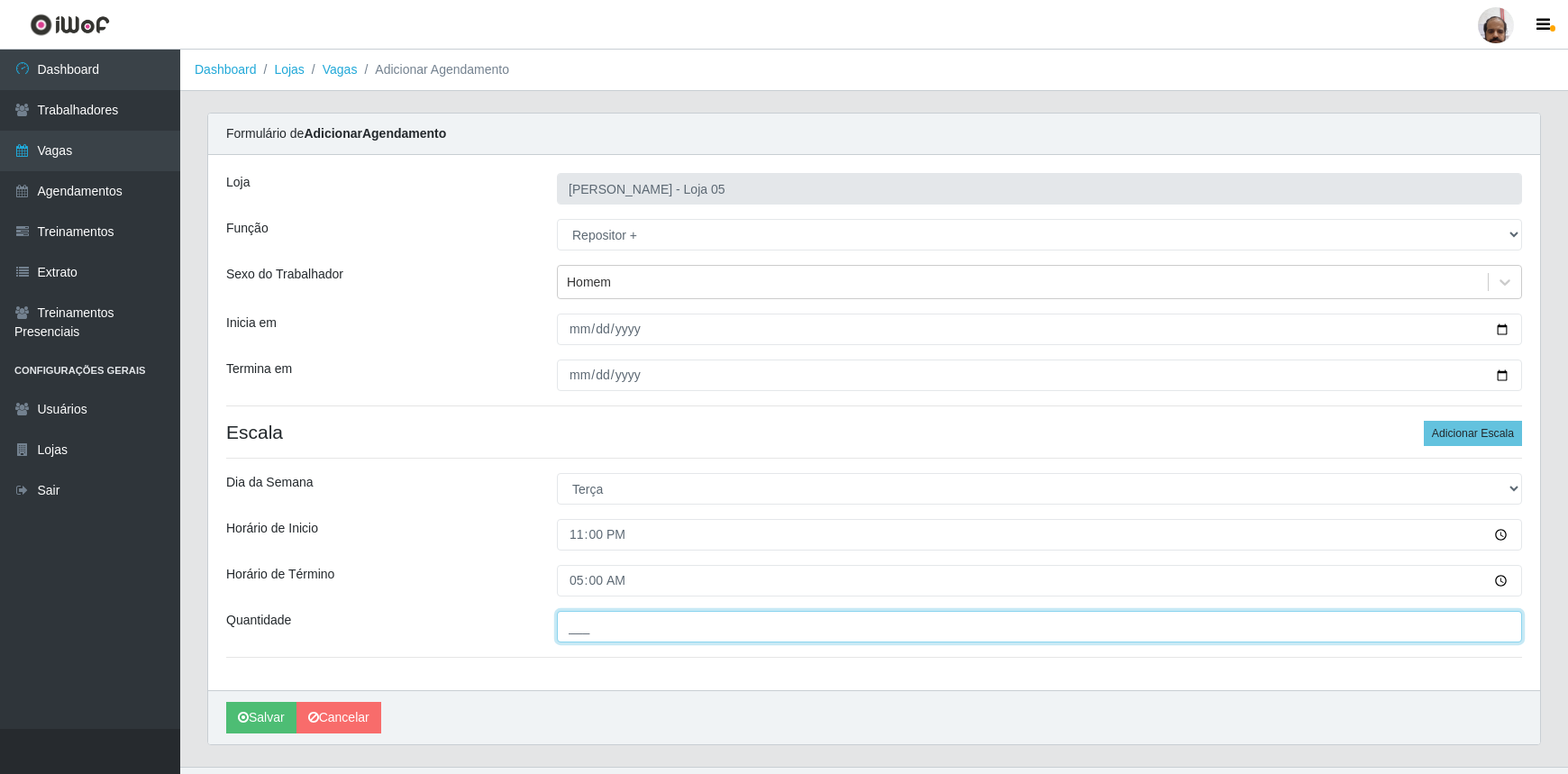
click at [582, 636] on input "___" at bounding box center [1039, 627] width 965 height 32
type input "2__"
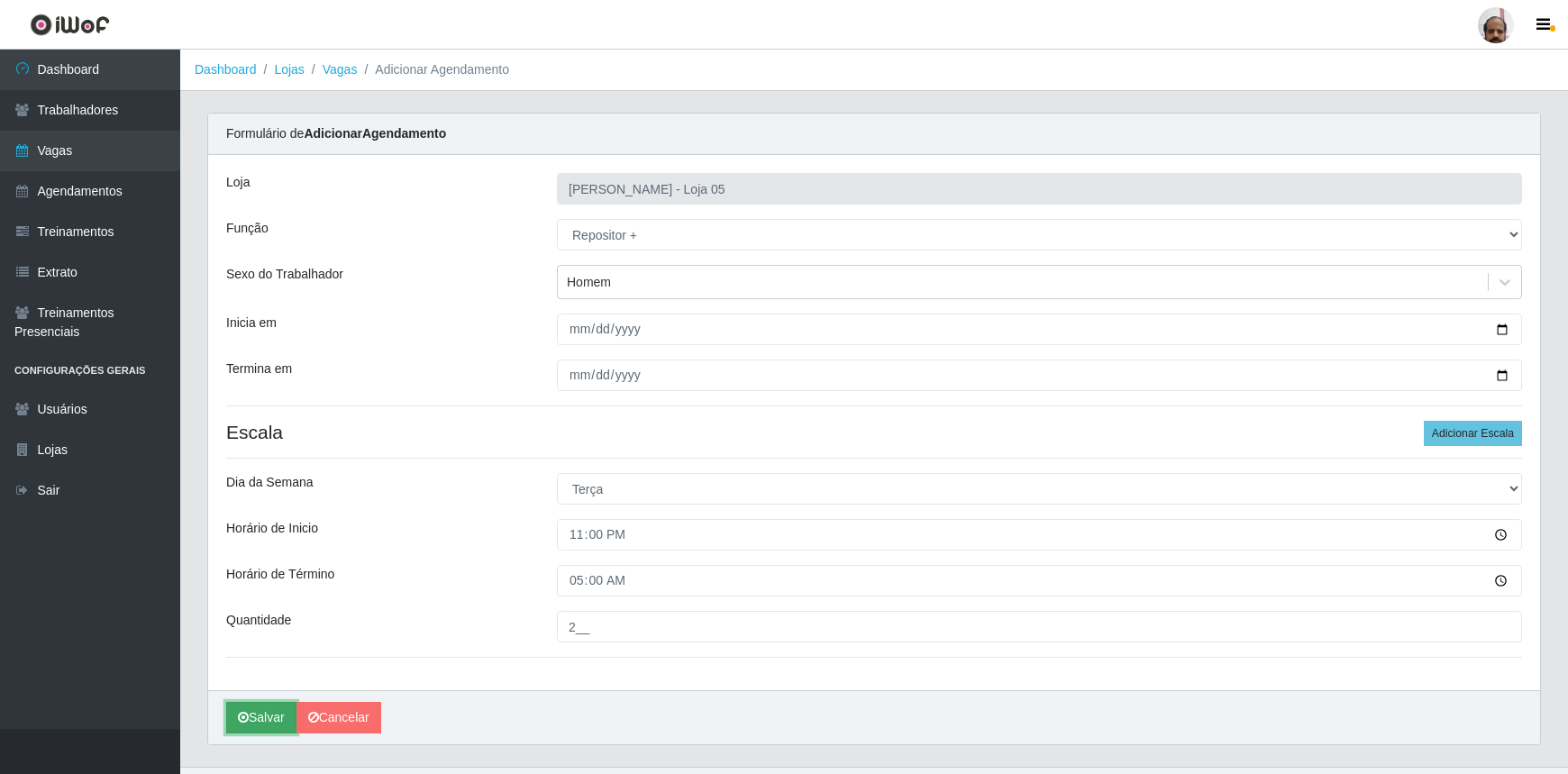
click at [270, 724] on button "Salvar" at bounding box center [261, 718] width 70 height 32
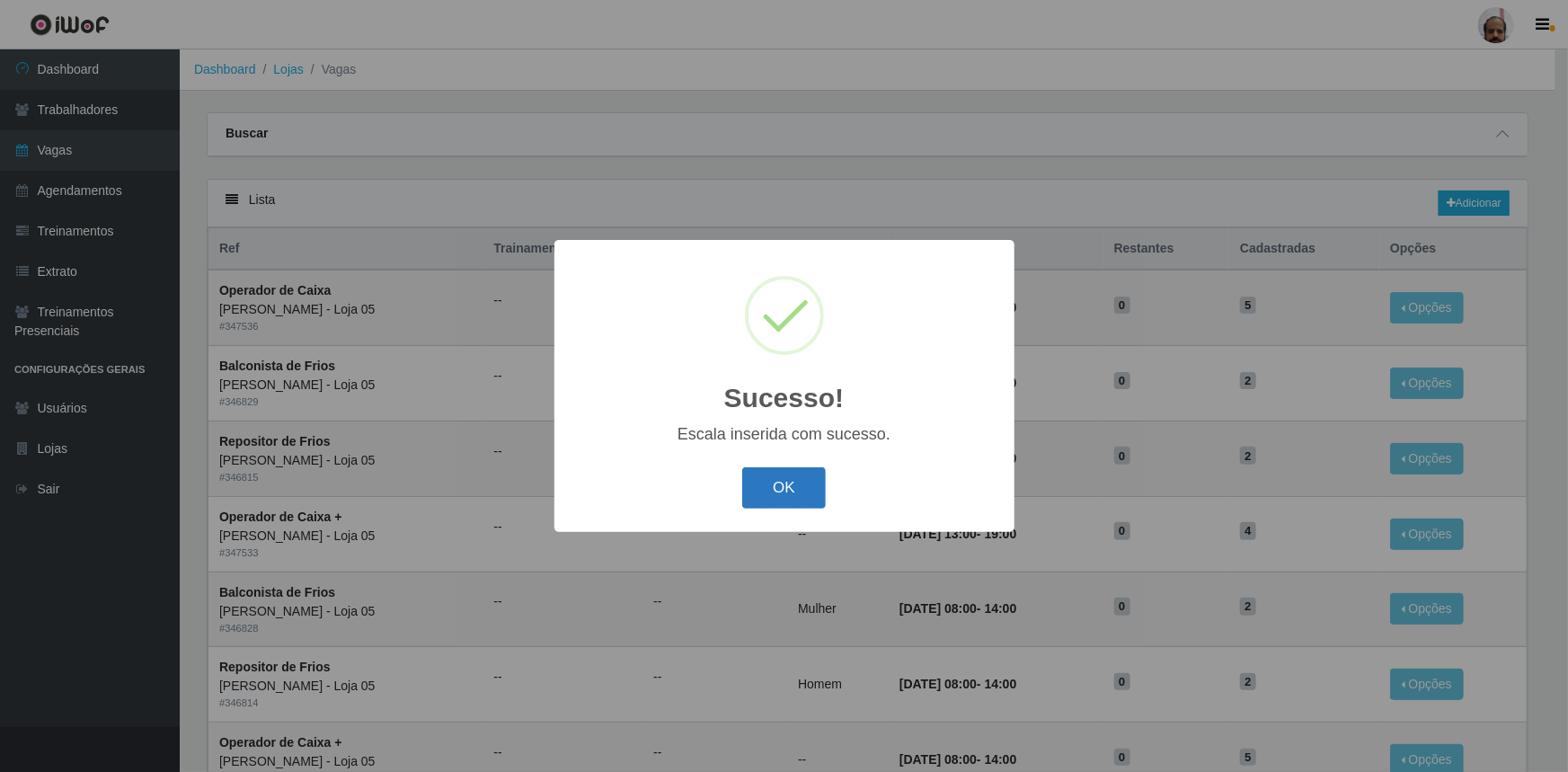
click at [777, 496] on button "OK" at bounding box center [784, 489] width 84 height 42
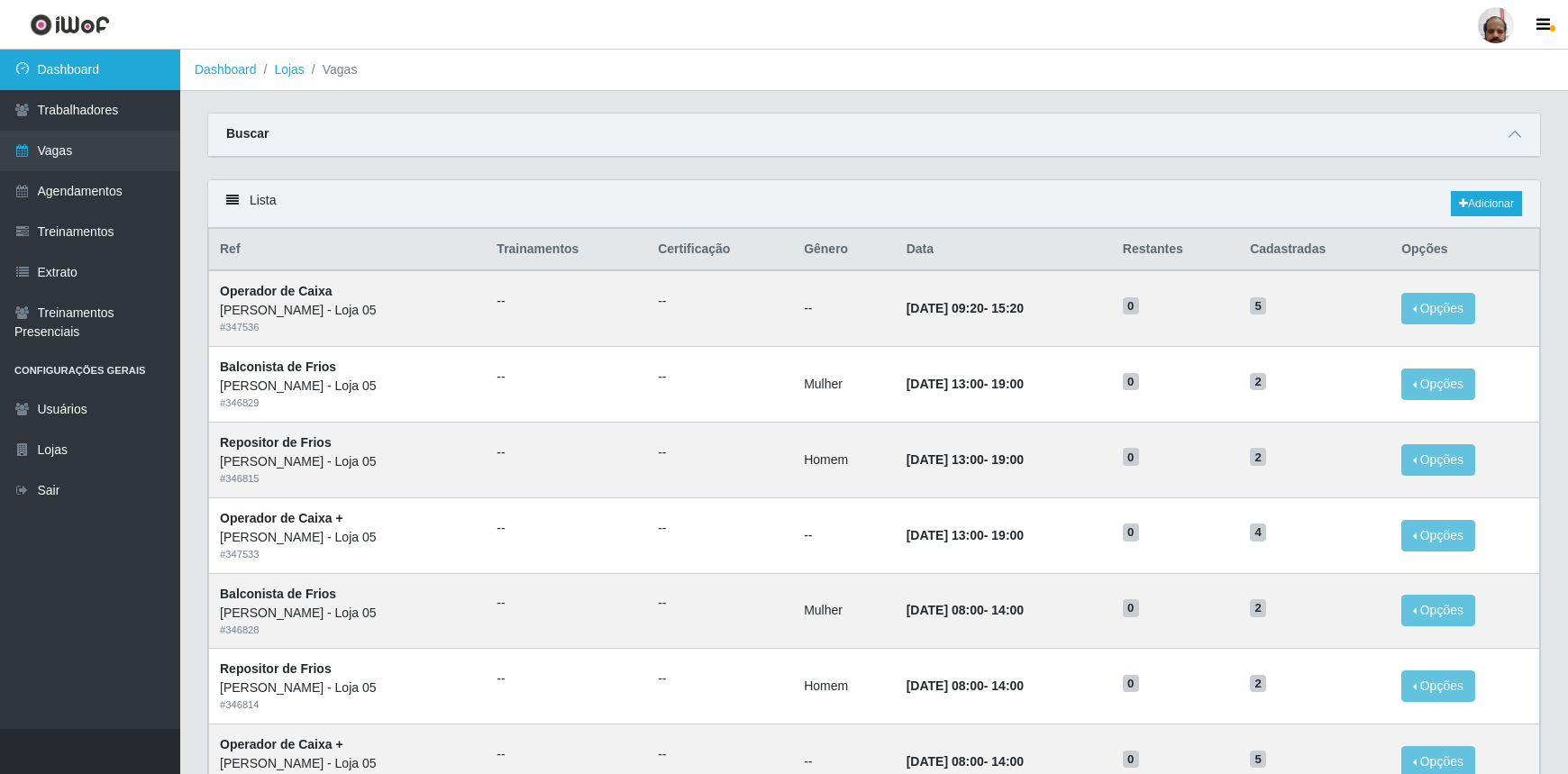
click at [46, 71] on link "Dashboard" at bounding box center [90, 69] width 180 height 41
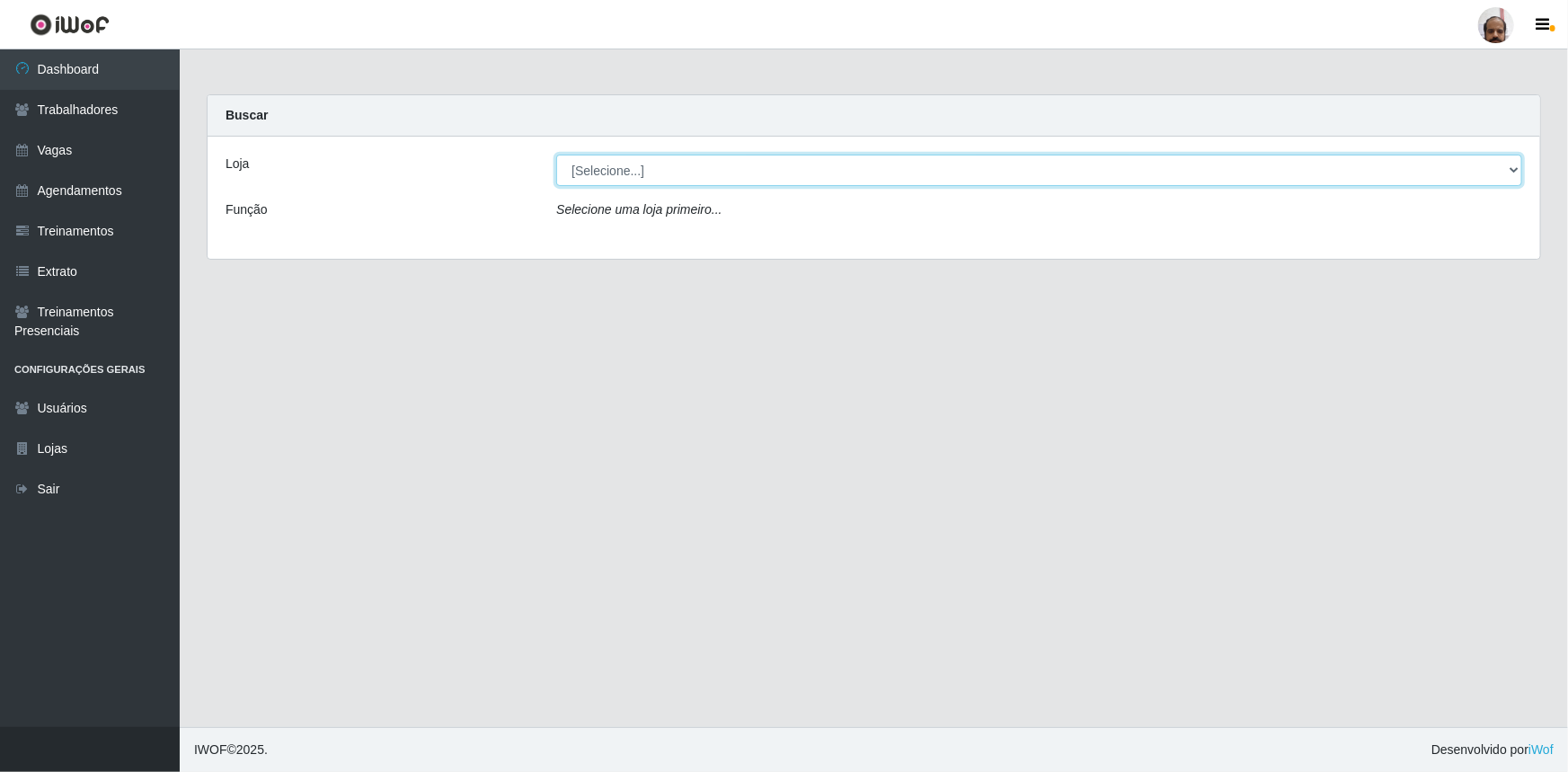
click at [932, 180] on select "[Selecione...] Mar Vermelho - Loja 05" at bounding box center [1039, 171] width 966 height 32
select select "252"
click at [557, 155] on select "[Selecione...] Mar Vermelho - Loja 05" at bounding box center [1039, 171] width 966 height 32
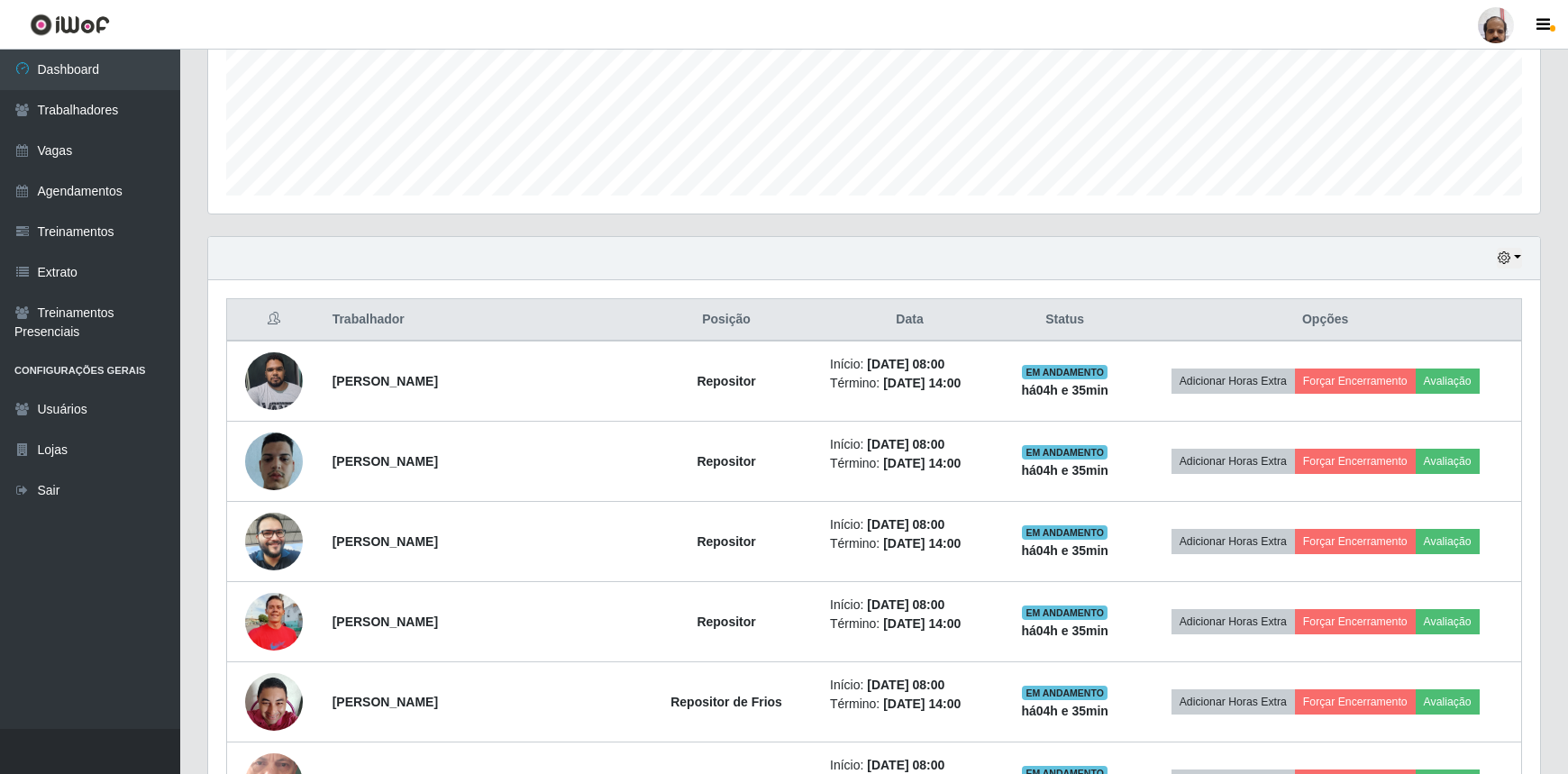
scroll to position [448, 0]
click at [1516, 258] on button "button" at bounding box center [1510, 258] width 26 height 21
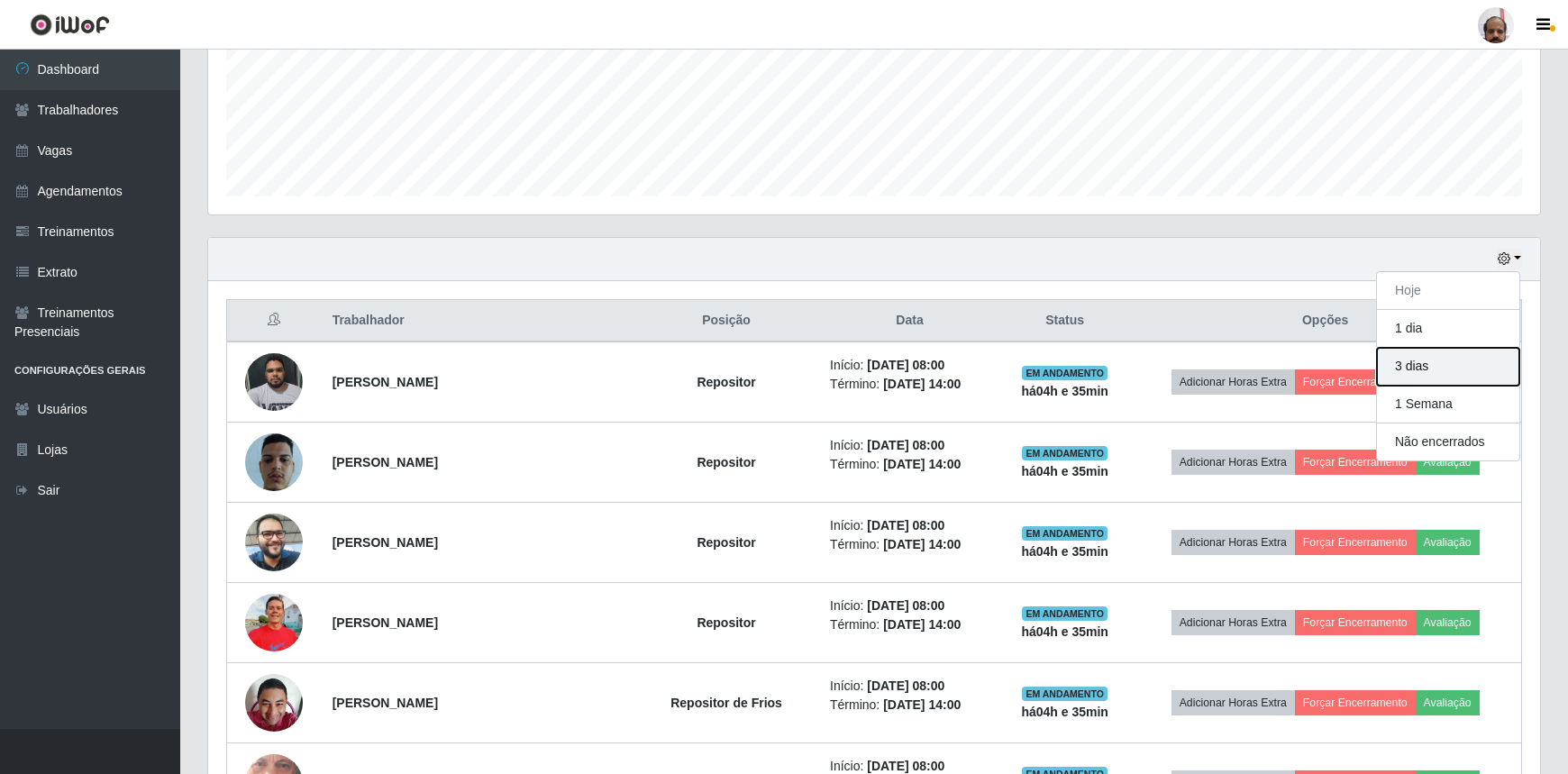
click at [1438, 361] on button "3 dias" at bounding box center [1448, 367] width 142 height 38
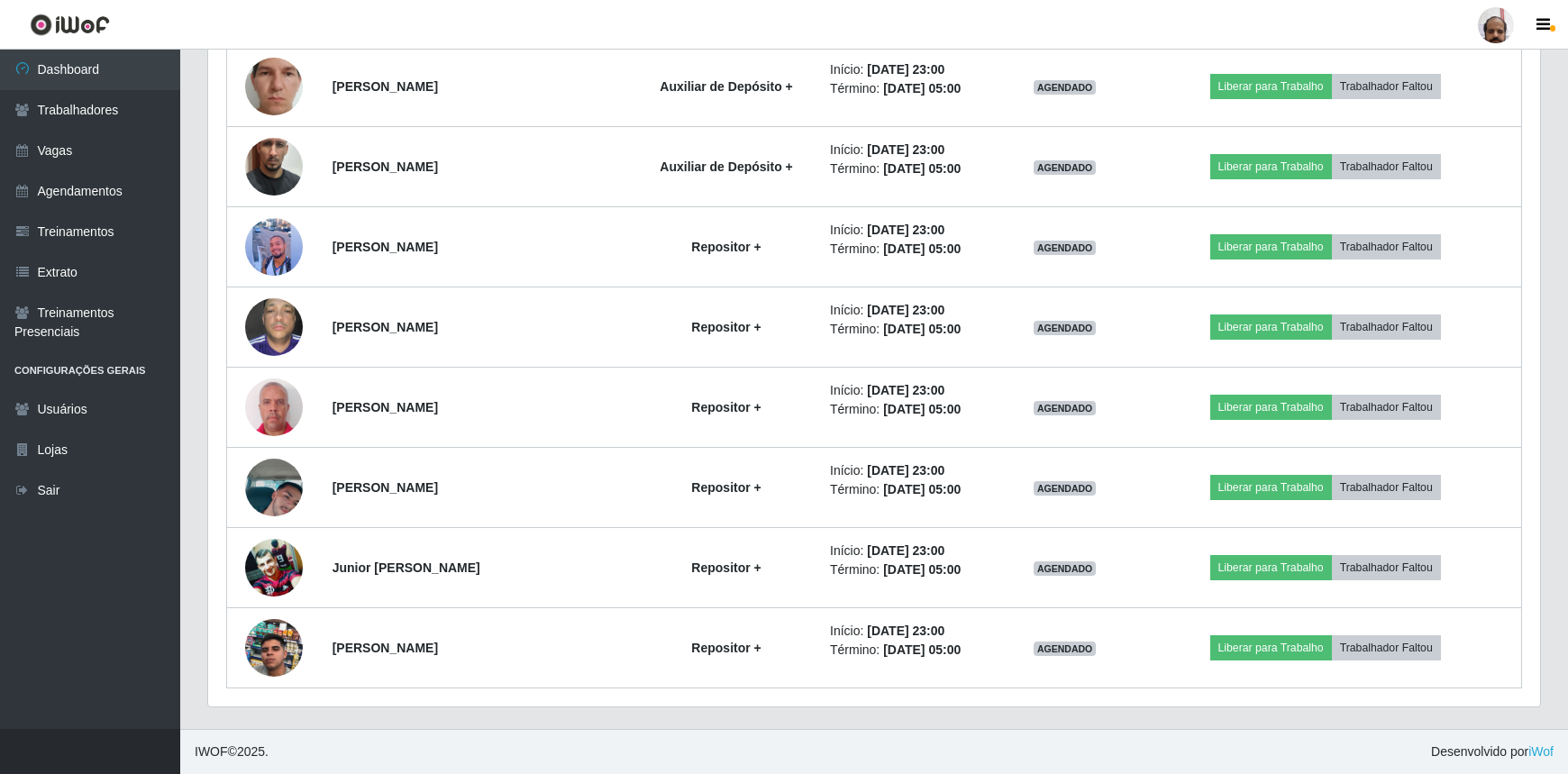
scroll to position [2824, 0]
